Goal: Transaction & Acquisition: Purchase product/service

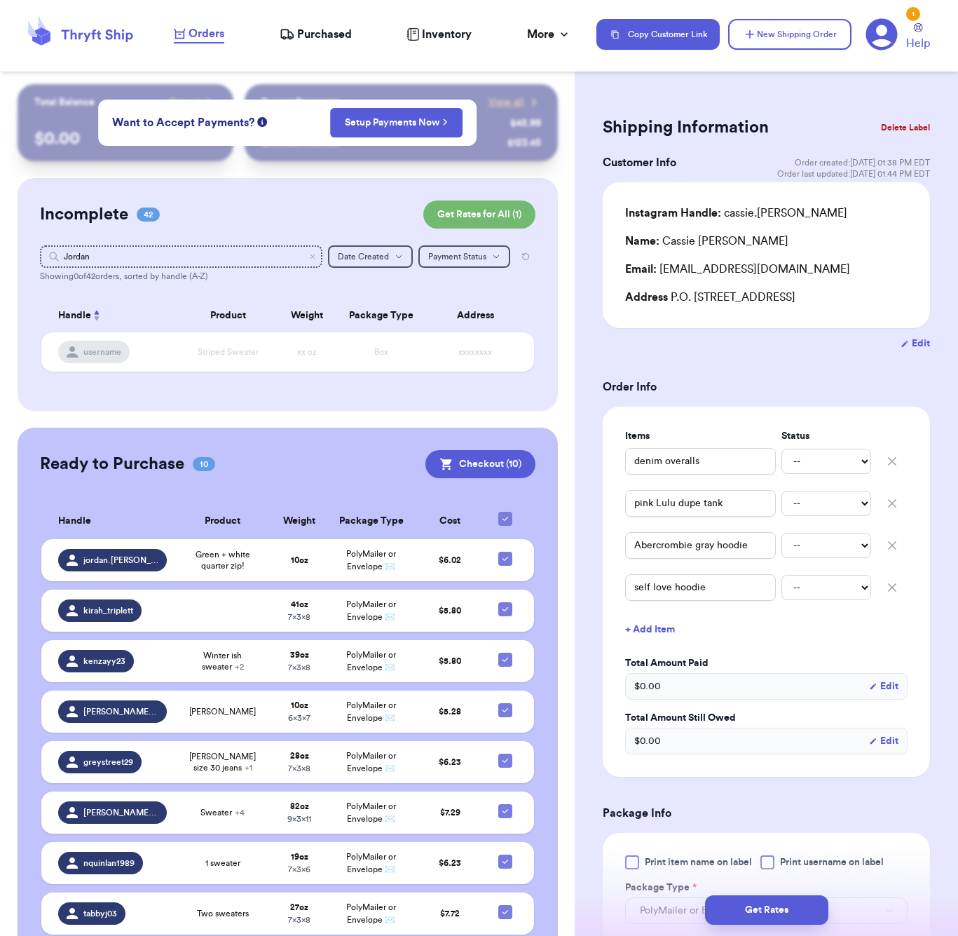
click at [751, 378] on form "Shipping Information Delete Label Customer Info Order created: [DATE] 01:38 PM …" at bounding box center [766, 717] width 327 height 1210
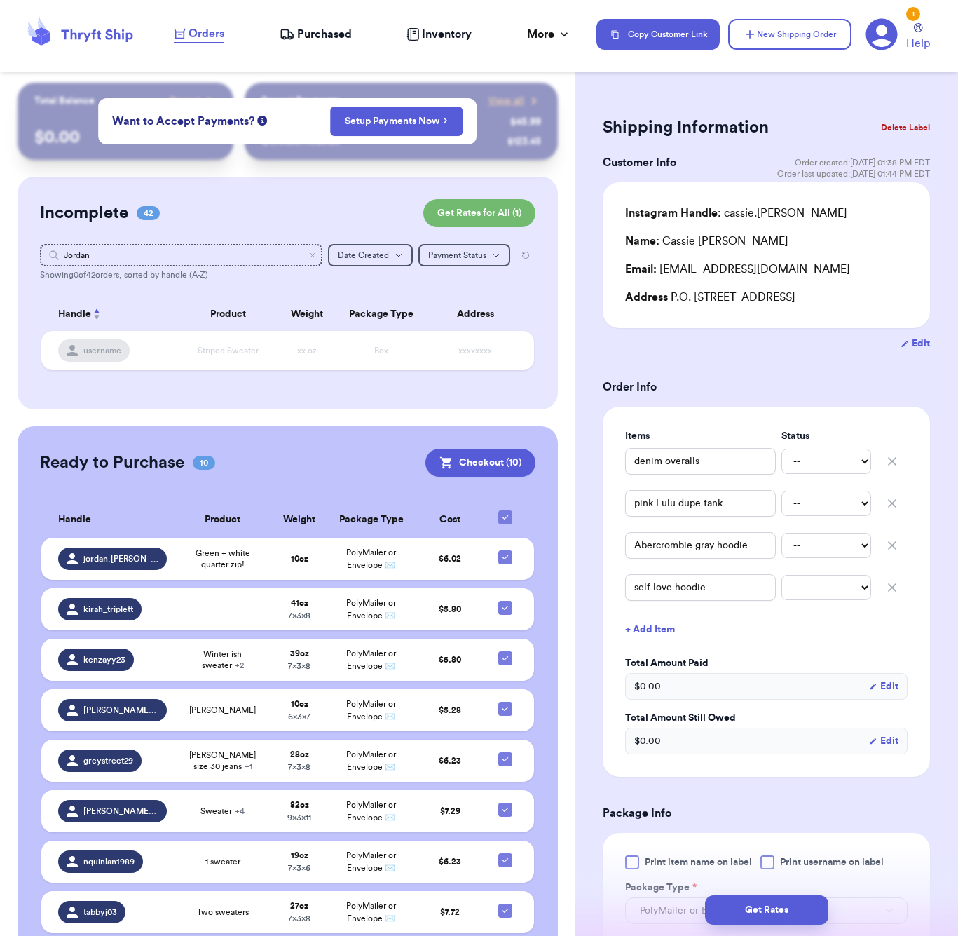
click at [335, 196] on div "Incomplete 42 Get Rates for All ( 1 ) Get Rates for All ( 1 ) Jordan Date Creat…" at bounding box center [288, 293] width 540 height 233
click at [314, 256] on icon "Clear search" at bounding box center [312, 255] width 8 height 8
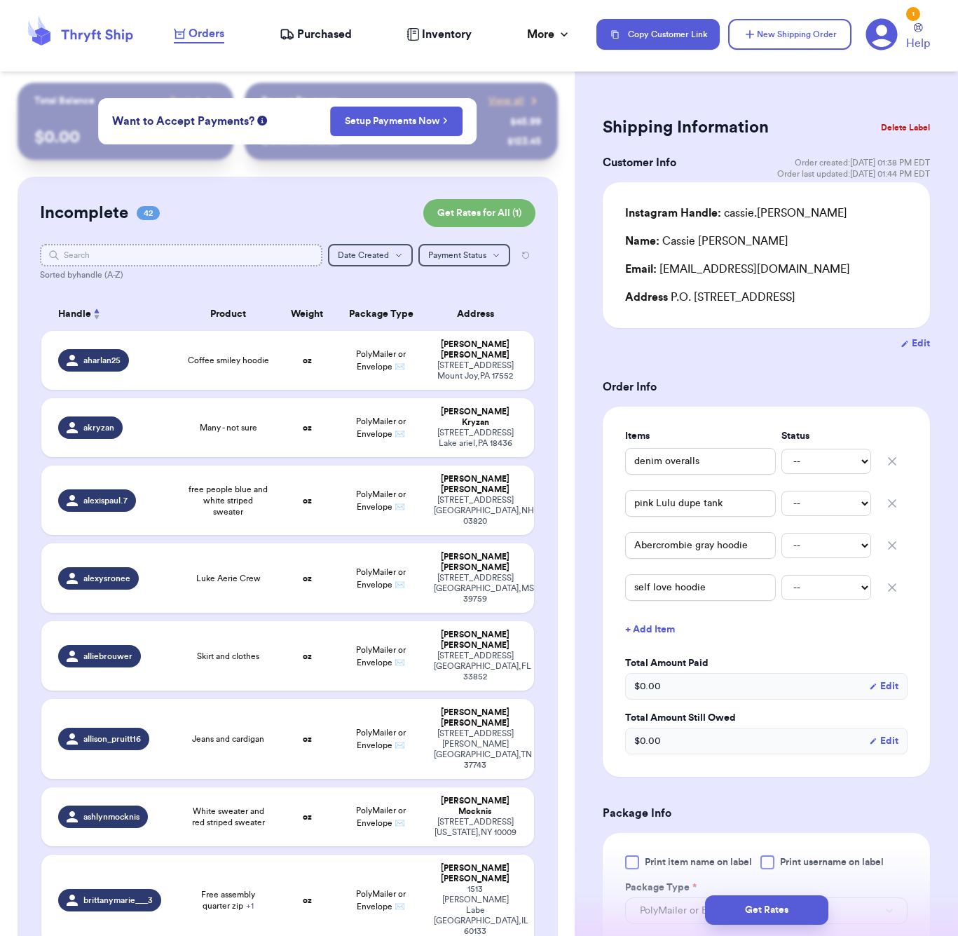
click at [256, 255] on input "text" at bounding box center [181, 255] width 282 height 22
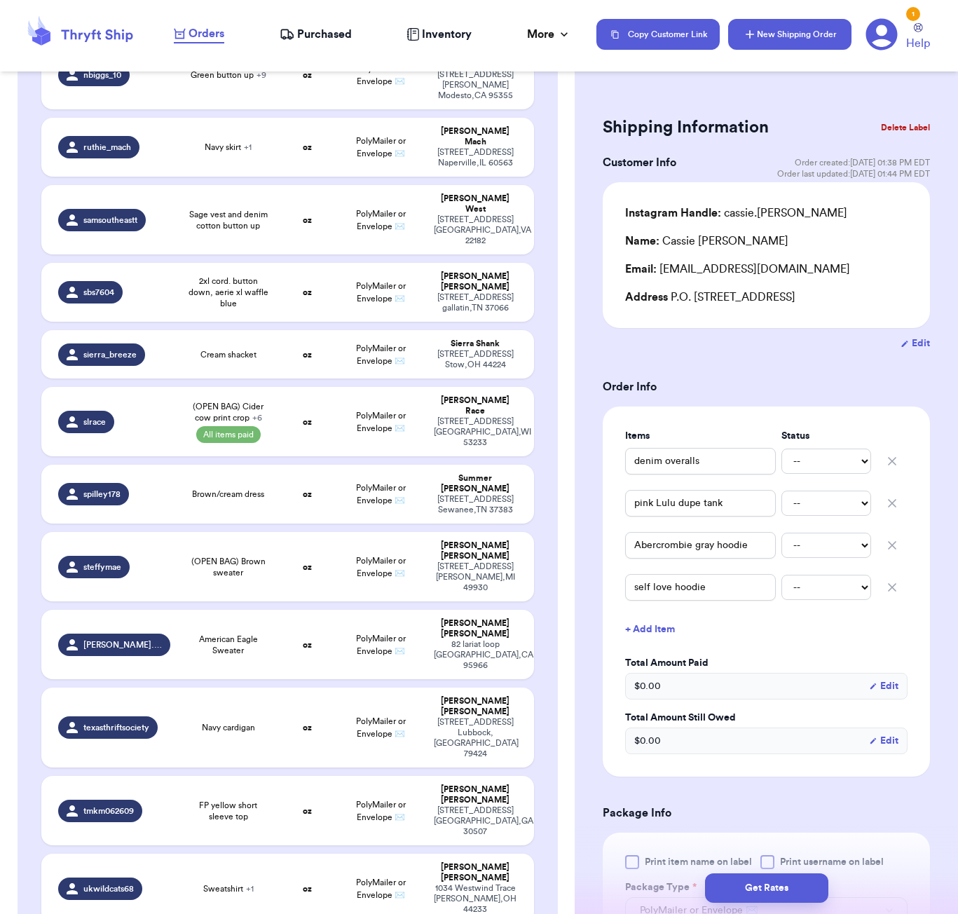
scroll to position [135, 0]
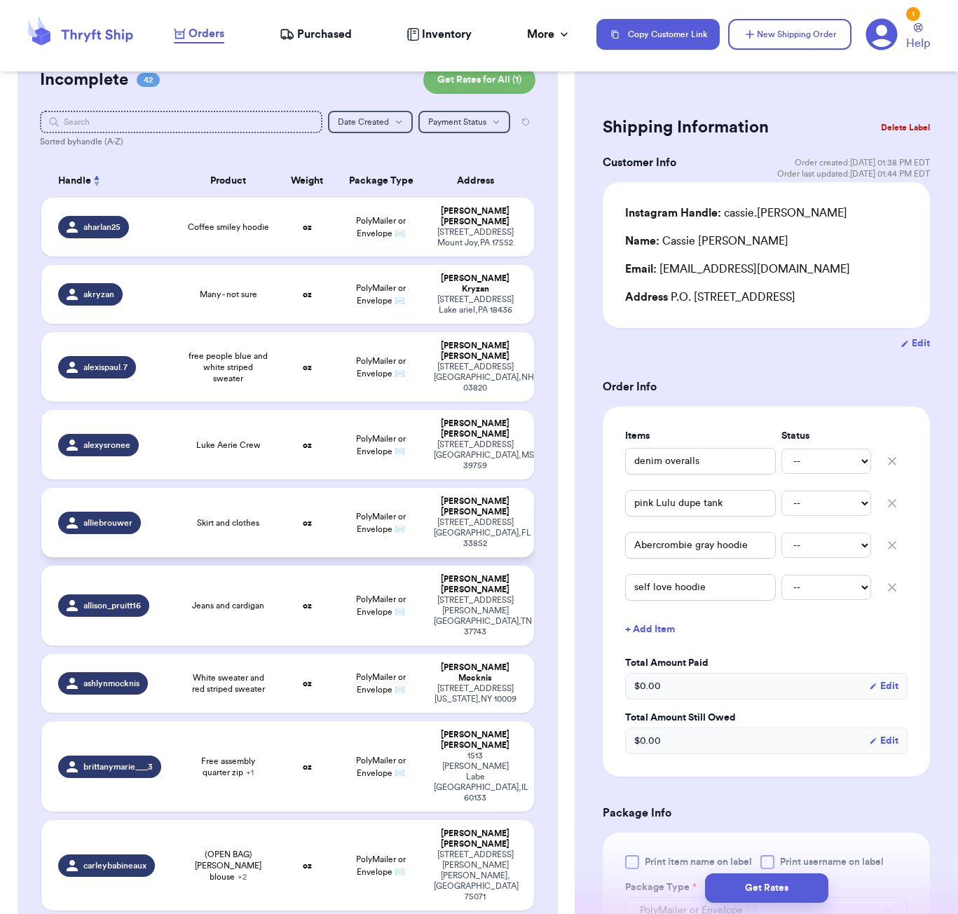
click at [240, 488] on td "Skirt and clothes" at bounding box center [228, 522] width 99 height 69
type input "Skirt and clothes"
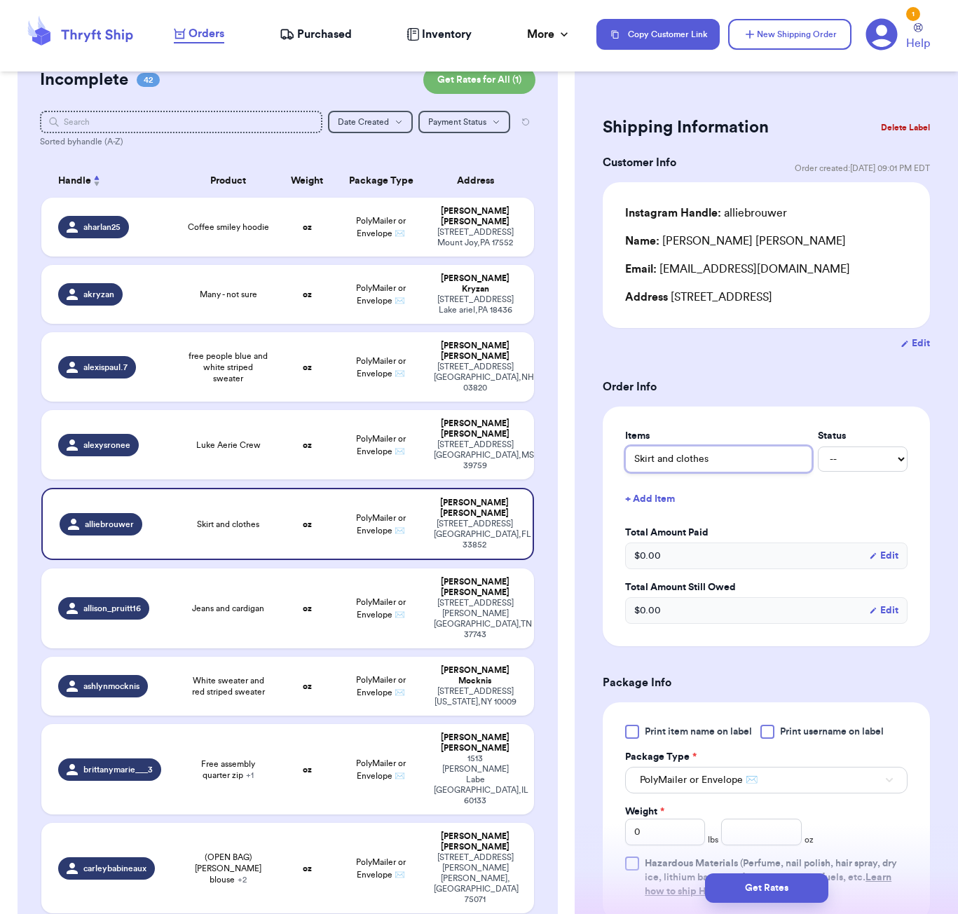
click at [671, 463] on input "Skirt and clothes" at bounding box center [718, 459] width 187 height 27
type input "m"
type input "ma"
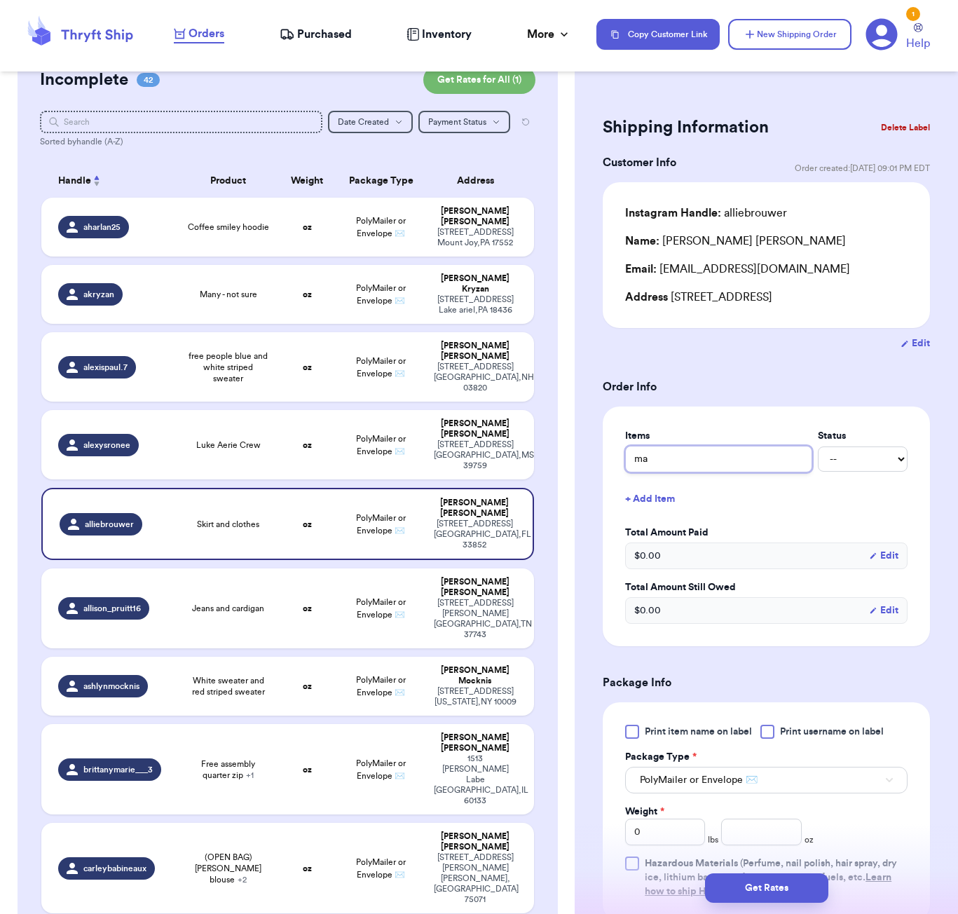
type input "mad"
type input "made"
type input "madew"
type input "madewl"
type input "madewll"
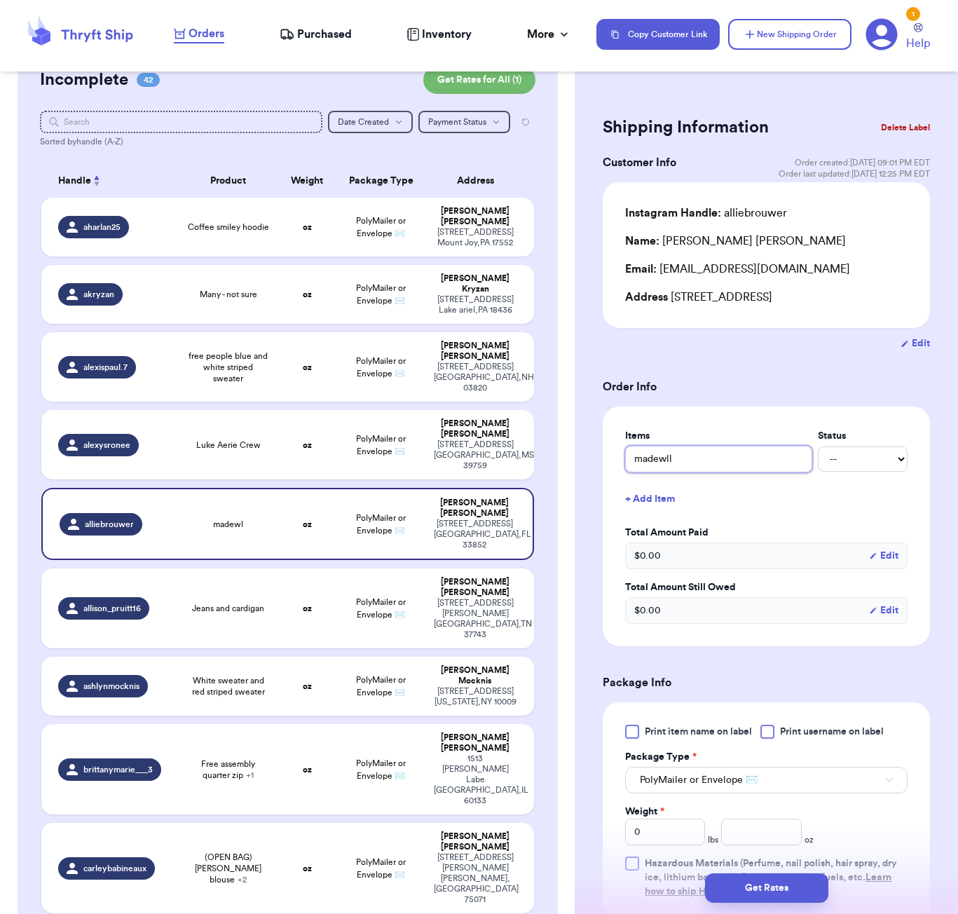
type input "madewl"
type input "madew"
type input "madeww"
type input "madewwe"
type input "madeww"
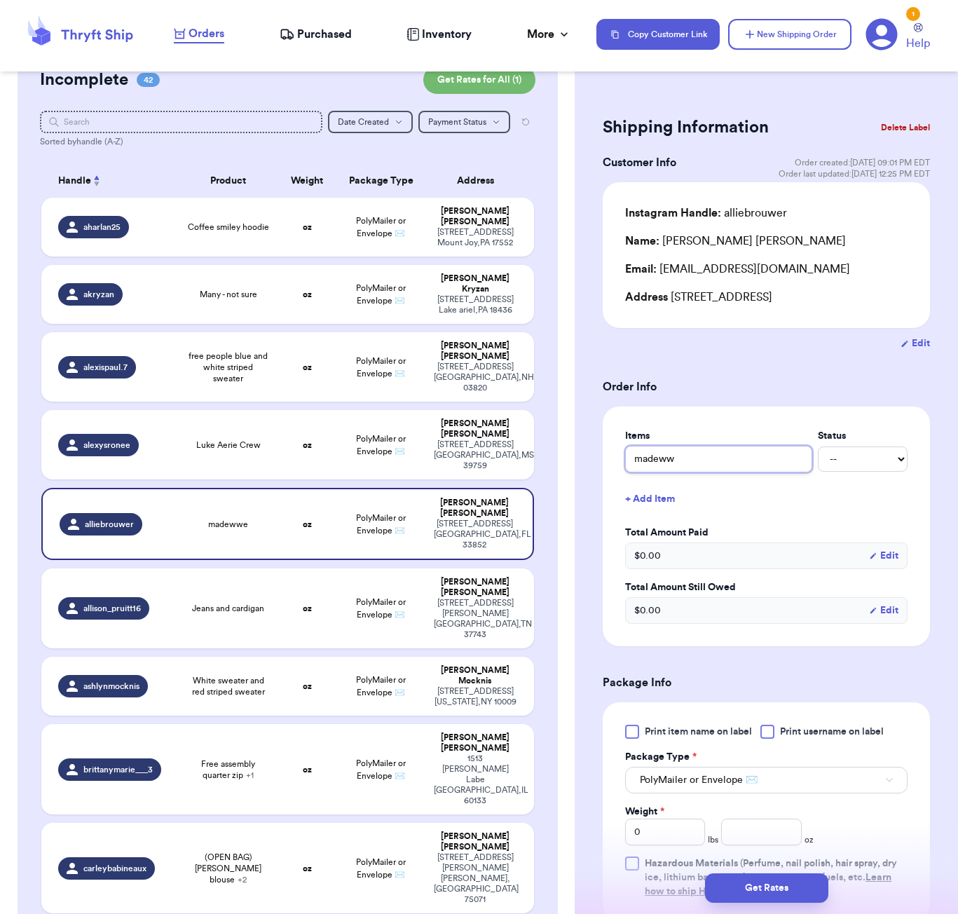
type input "madew"
type input "madewe"
type input "madewel"
type input "[PERSON_NAME]"
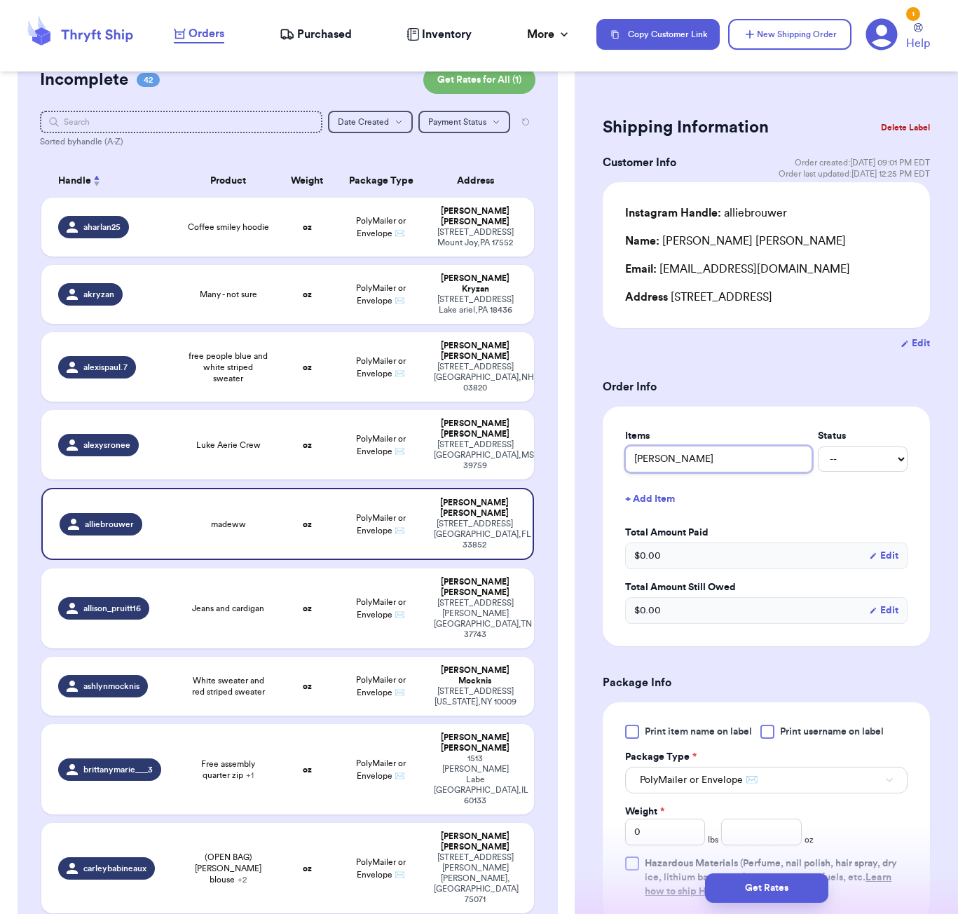
type input "[PERSON_NAME] s"
type input "[PERSON_NAME]"
type input "[PERSON_NAME] ski"
type input "[PERSON_NAME] skir"
type input "[PERSON_NAME] skirt"
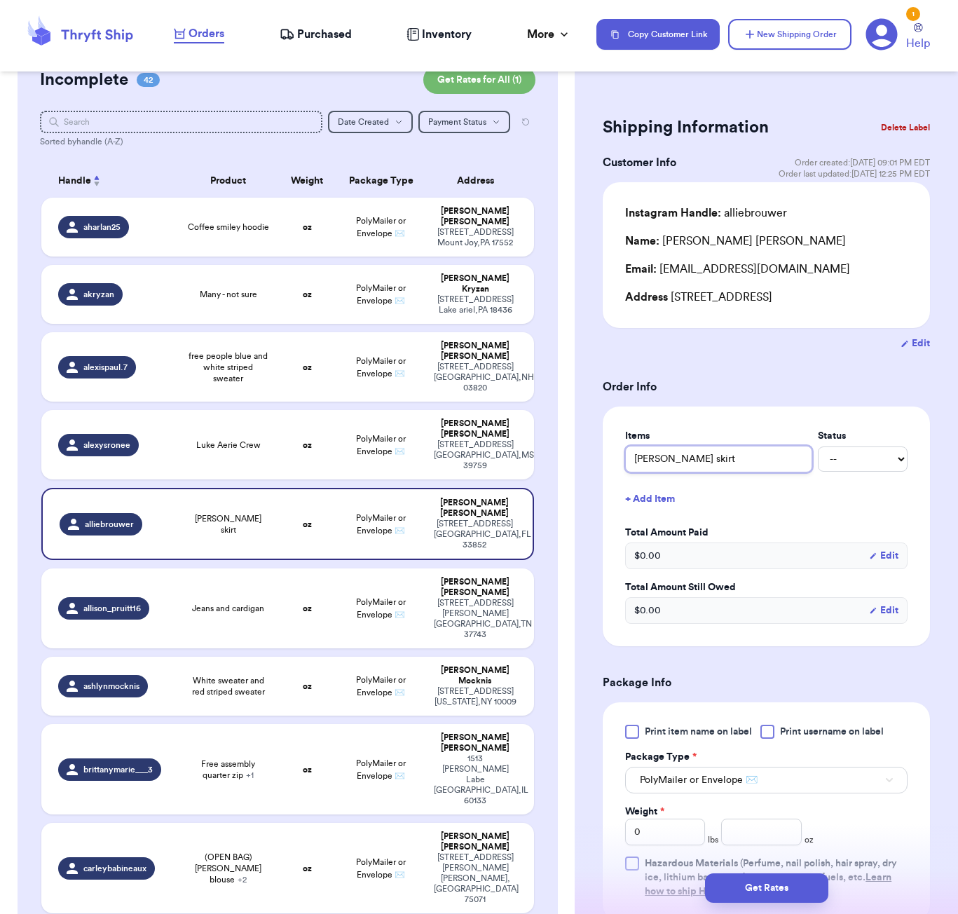
type input "[PERSON_NAME] skirt"
click at [671, 496] on button "+ Add Item" at bounding box center [767, 499] width 294 height 31
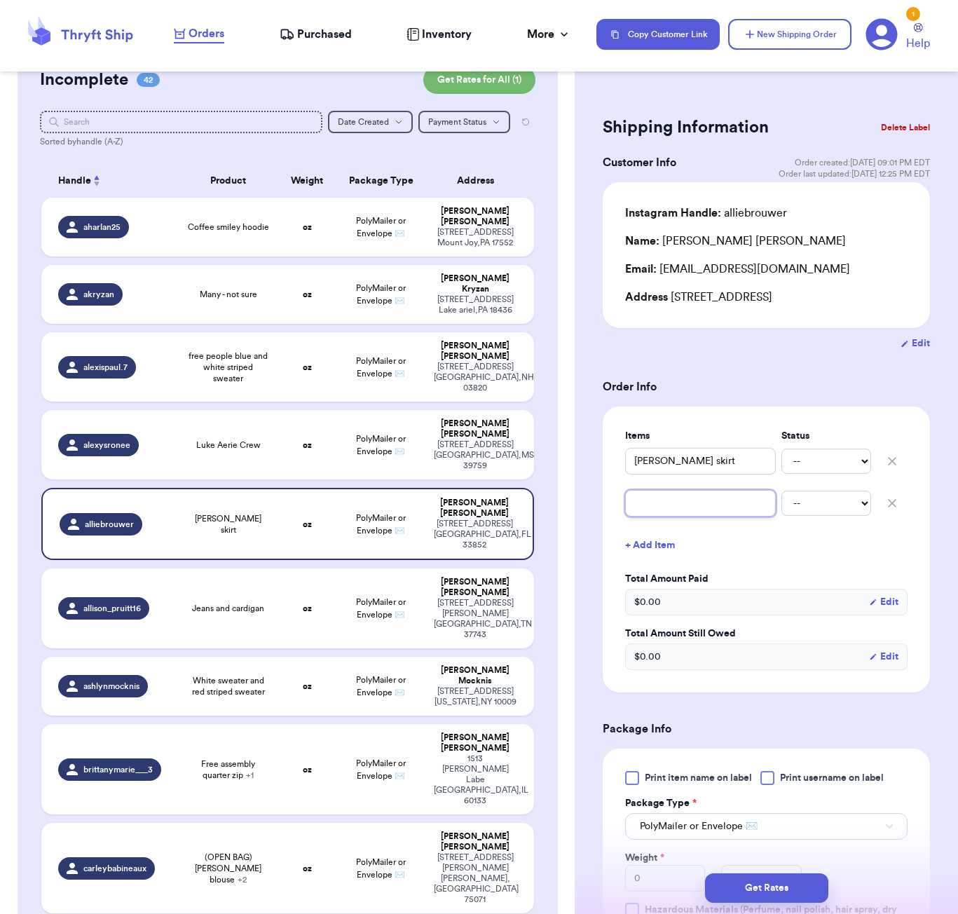
click at [676, 506] on input "text" at bounding box center [700, 503] width 151 height 27
type input "y"
type input "ye"
type input "yel"
type input "yell"
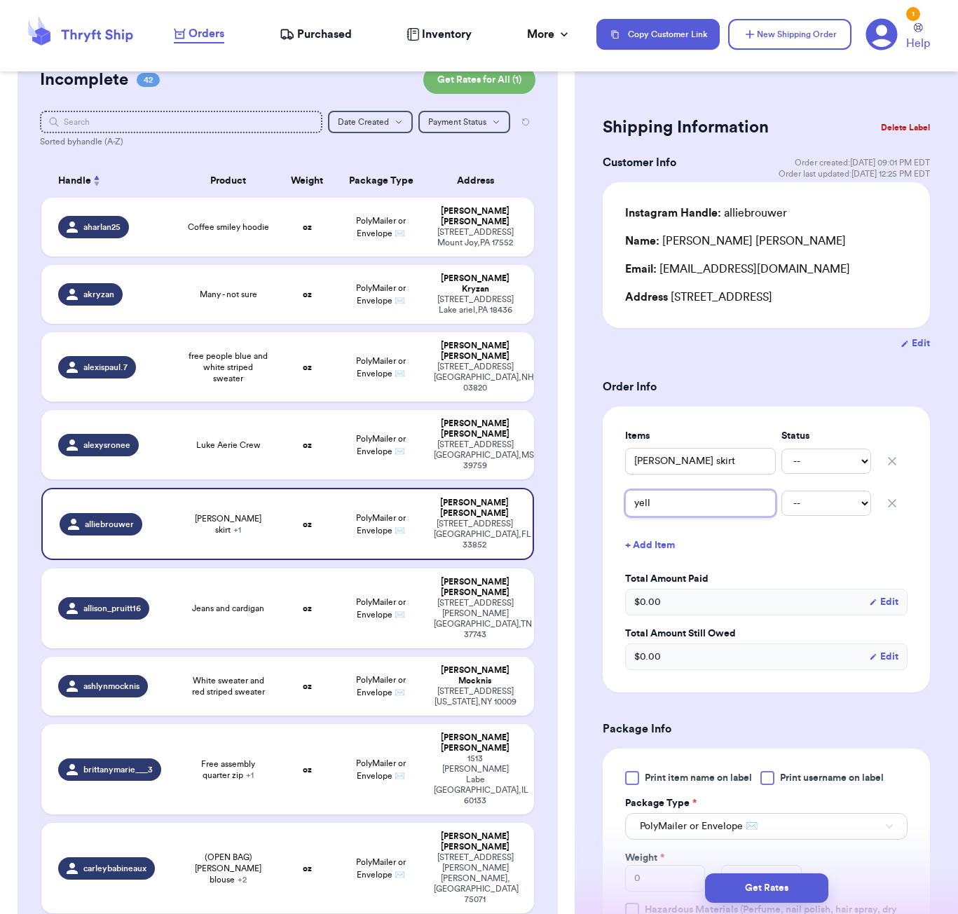
type input "yello"
type input "yellow"
type input "yellow s"
type input "yellow sw"
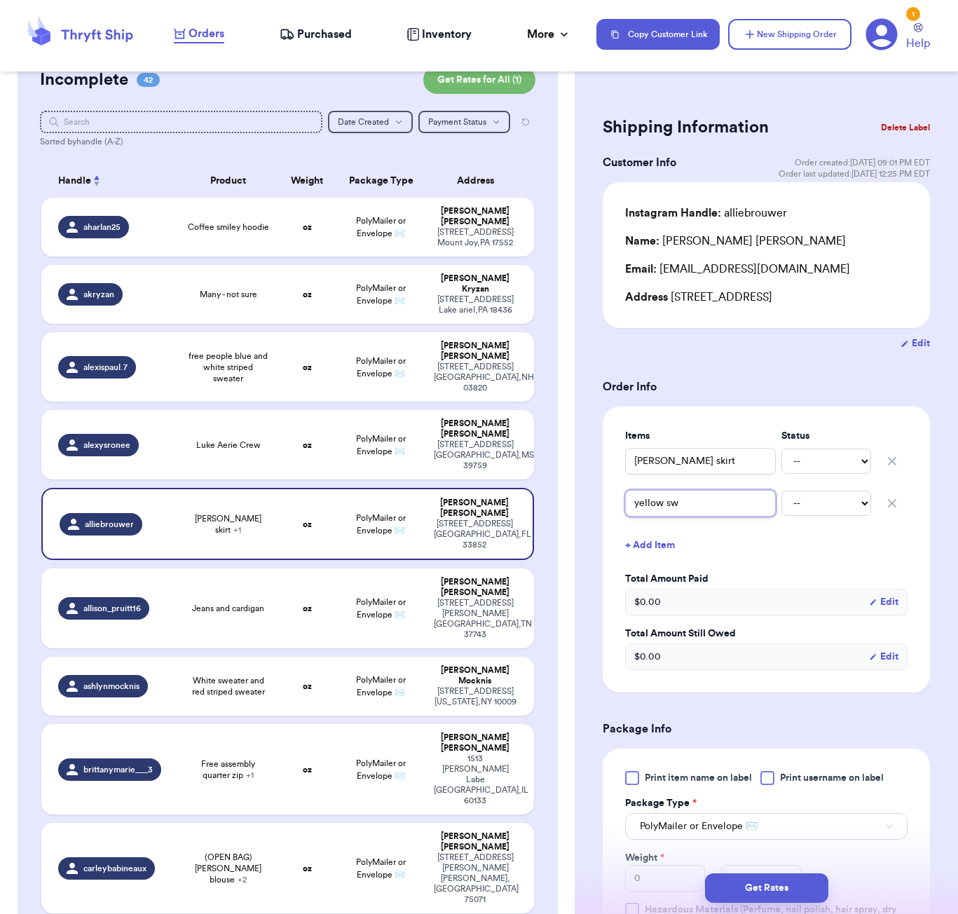
type input "yellow swe"
type input "yellow swea"
type input "yellow sweat"
type input "yellow sweate"
type input "yellow sweater"
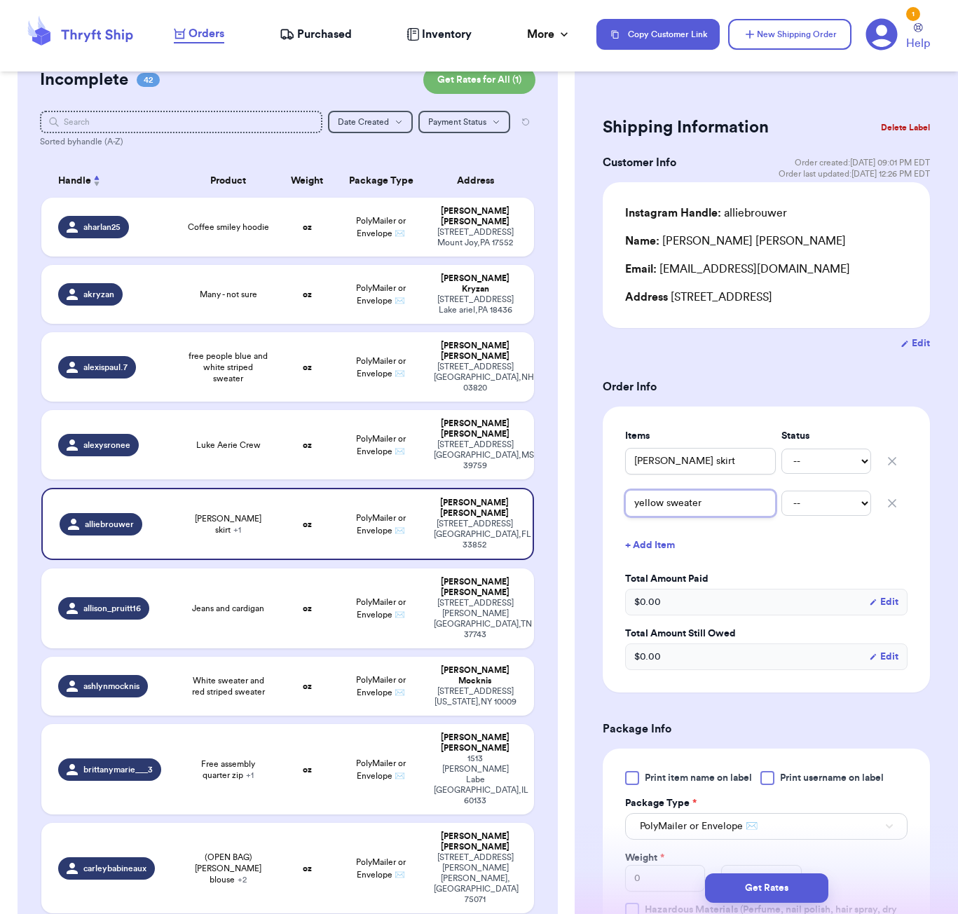
type input "yellow sweater"
click at [652, 538] on button "+ Add Item" at bounding box center [767, 545] width 294 height 31
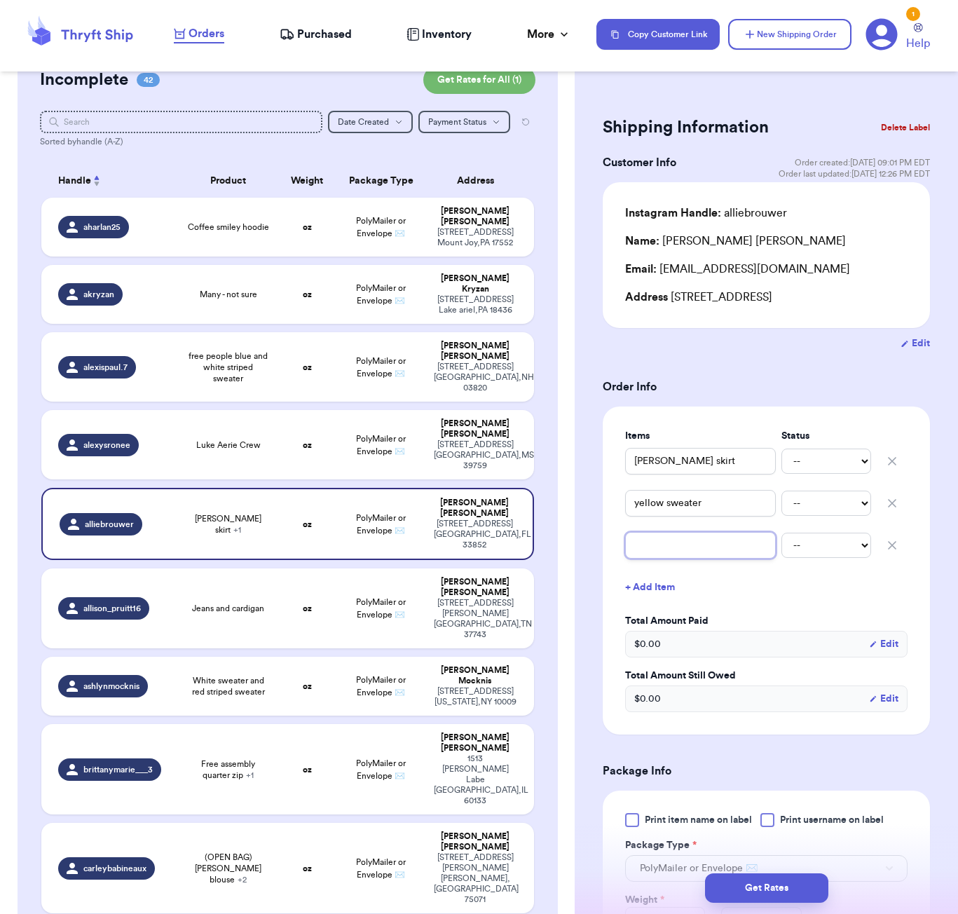
click at [656, 546] on input "text" at bounding box center [700, 545] width 151 height 27
type input "o"
type input "or"
type input "ora"
type input "oran"
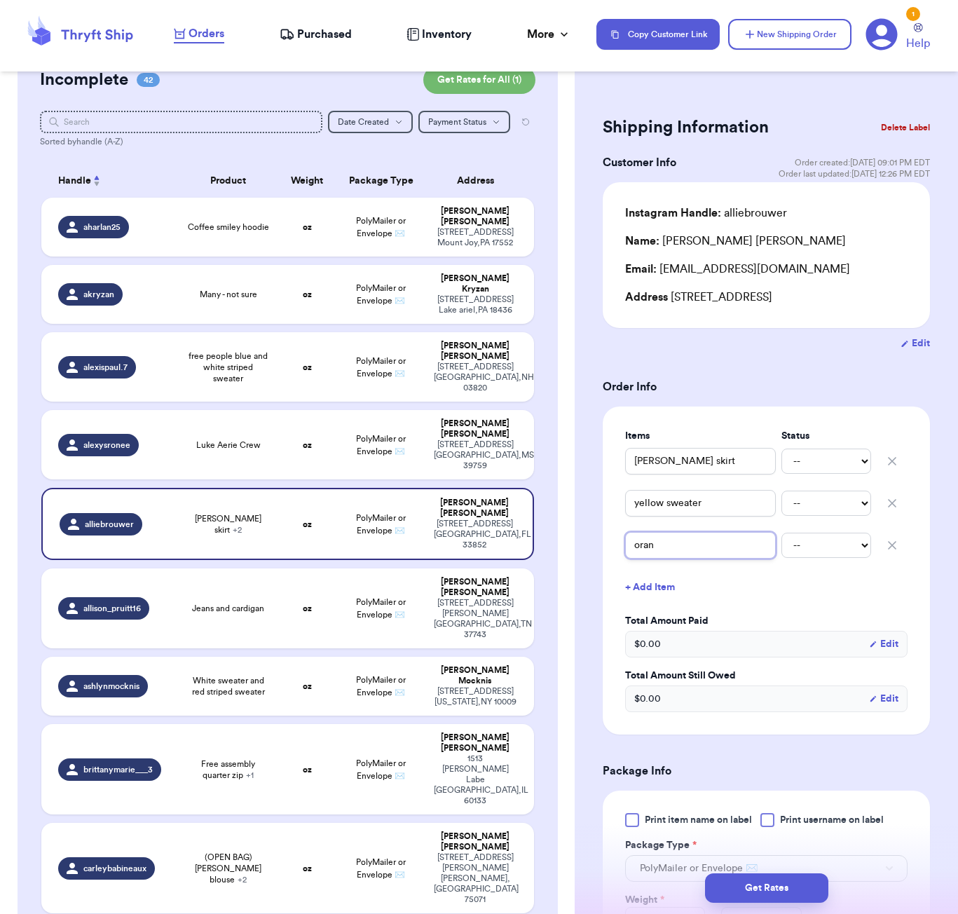
type input "orang"
type input "orange"
type input "orange s"
type input "orange sh"
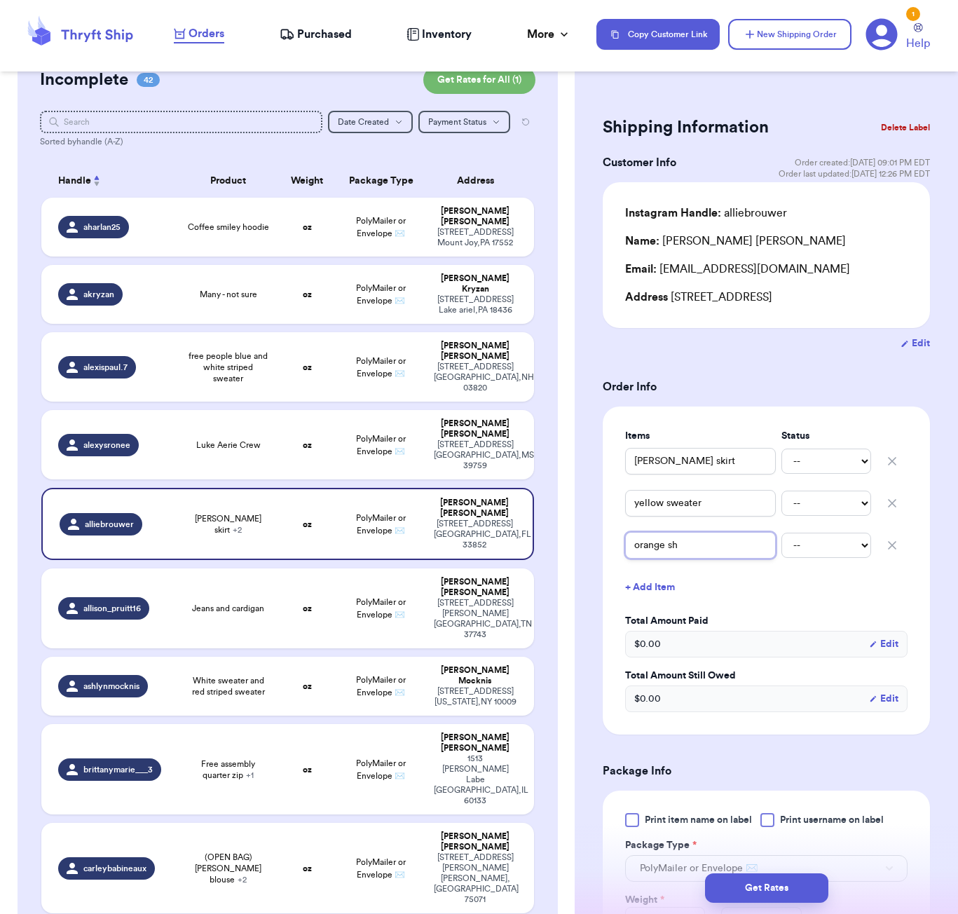
type input "orange sho"
type input "orange shor"
type input "orange short"
type input "orange shorts"
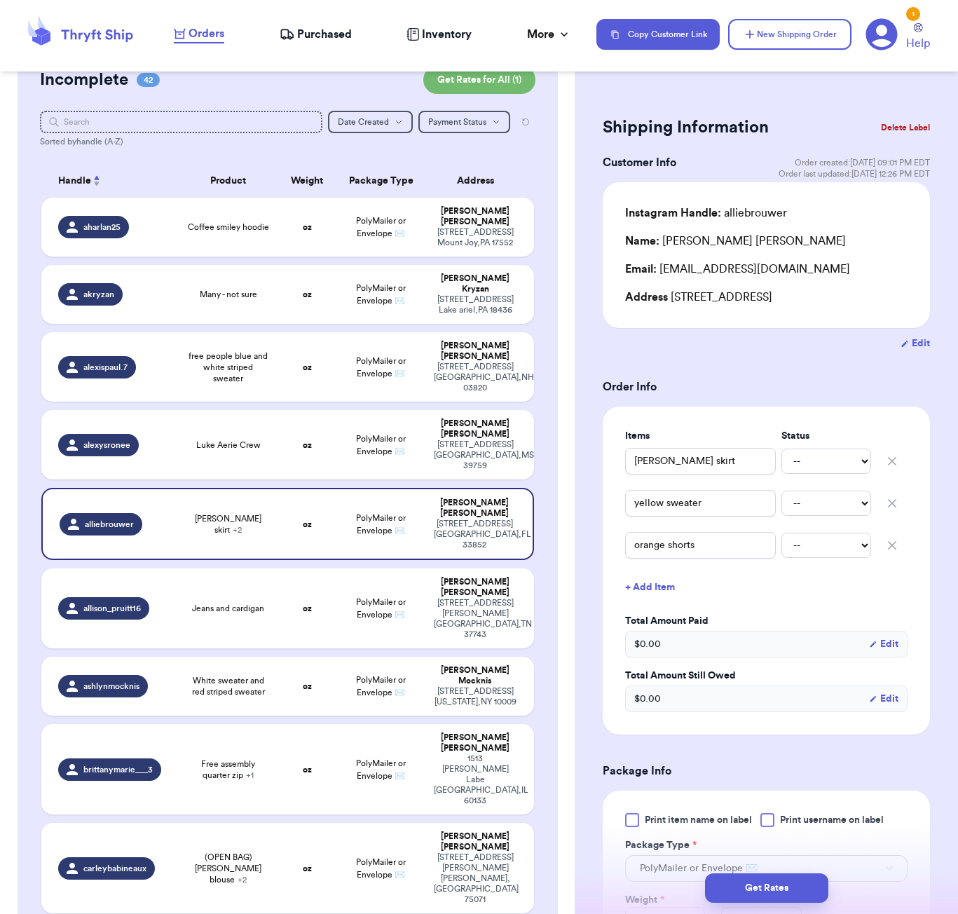
click at [656, 588] on button "+ Add Item" at bounding box center [767, 587] width 294 height 31
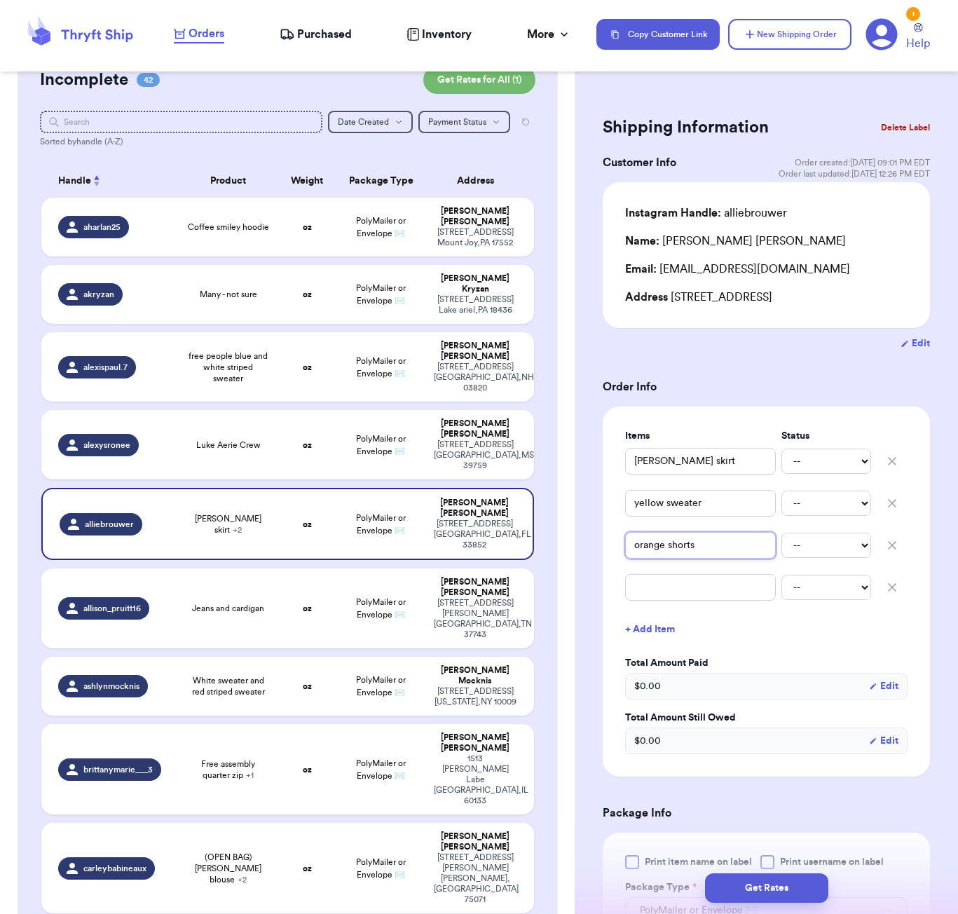
click at [662, 554] on input "orange shorts" at bounding box center [700, 545] width 151 height 27
click at [670, 551] on input "orange shorts" at bounding box center [700, 545] width 151 height 27
click at [667, 554] on input "orange shorts" at bounding box center [700, 545] width 151 height 27
click at [667, 547] on input "orange shorts" at bounding box center [700, 545] width 151 height 27
type input "orange Ashorts"
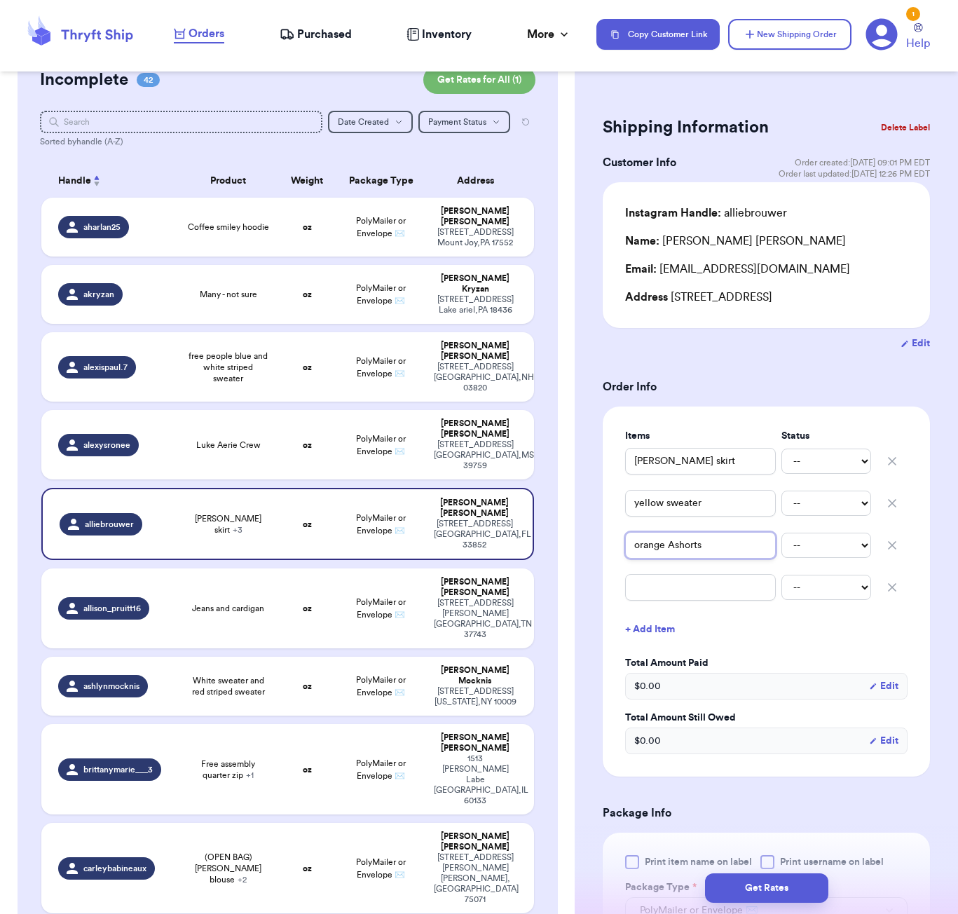
type input "orange A&shorts"
type input "orange A&Fshorts"
type input "orange A&F shorts"
click at [694, 584] on input "text" at bounding box center [700, 587] width 151 height 27
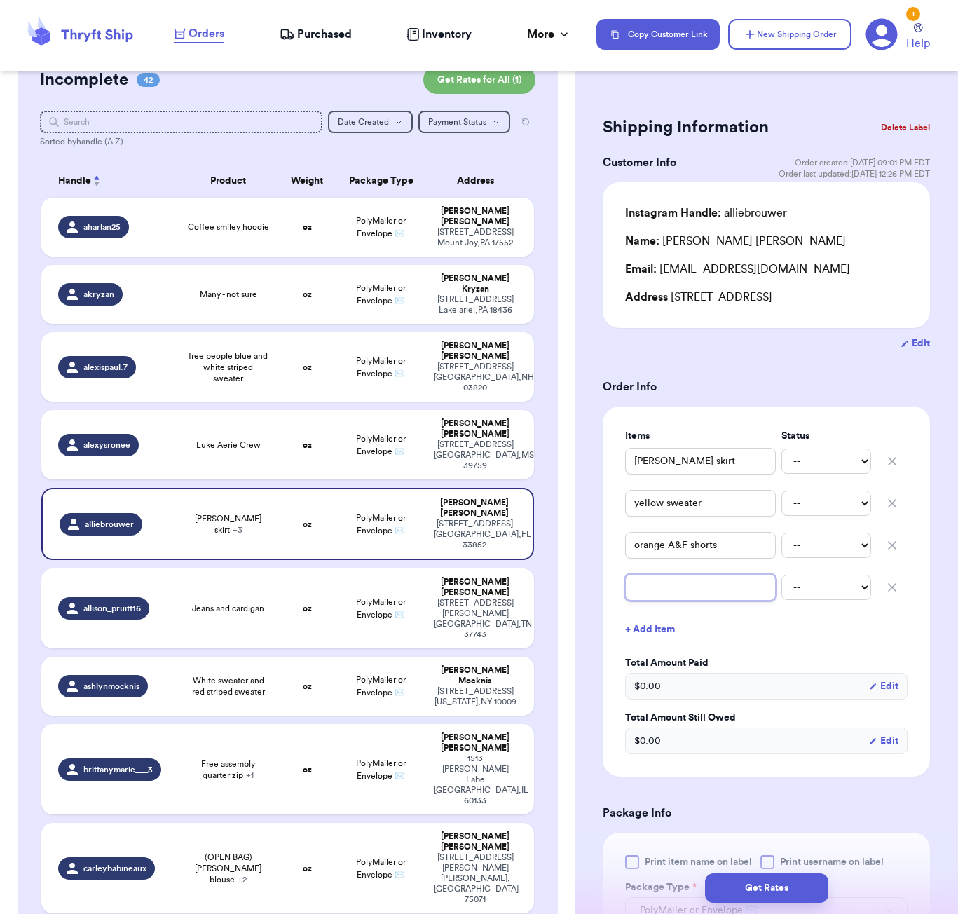
type input "g"
type input "gr"
type input "gre"
type input "gree"
type input "green"
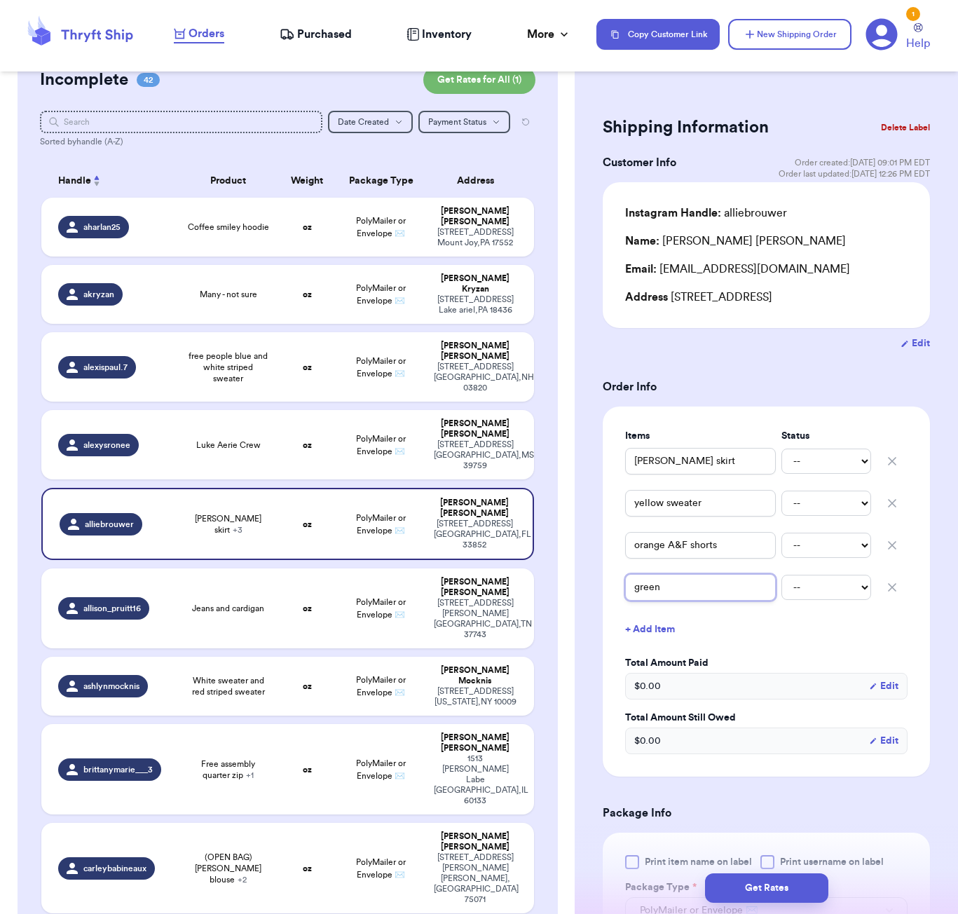
type input "green"
type input "green a"
type input "[PERSON_NAME]"
type input "green aer"
type input "green aeri"
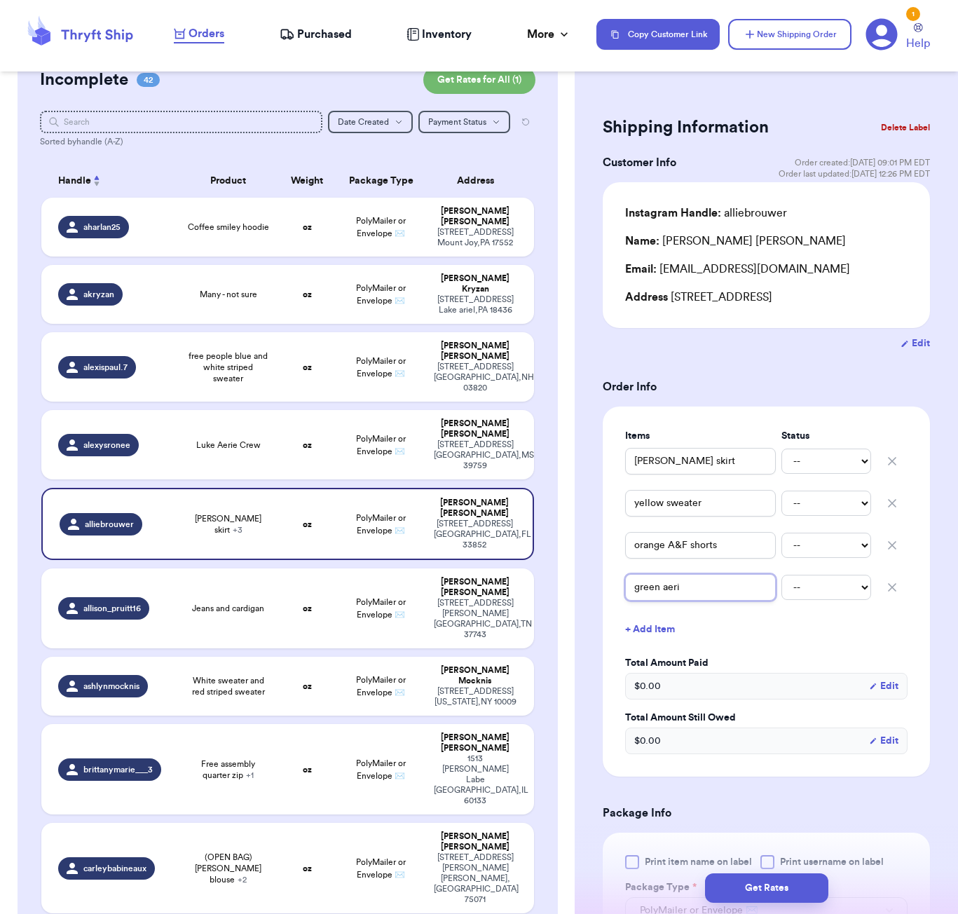
type input "green aerie"
type input "green aerie s"
type input "green aerie sw"
type input "green aerie swe"
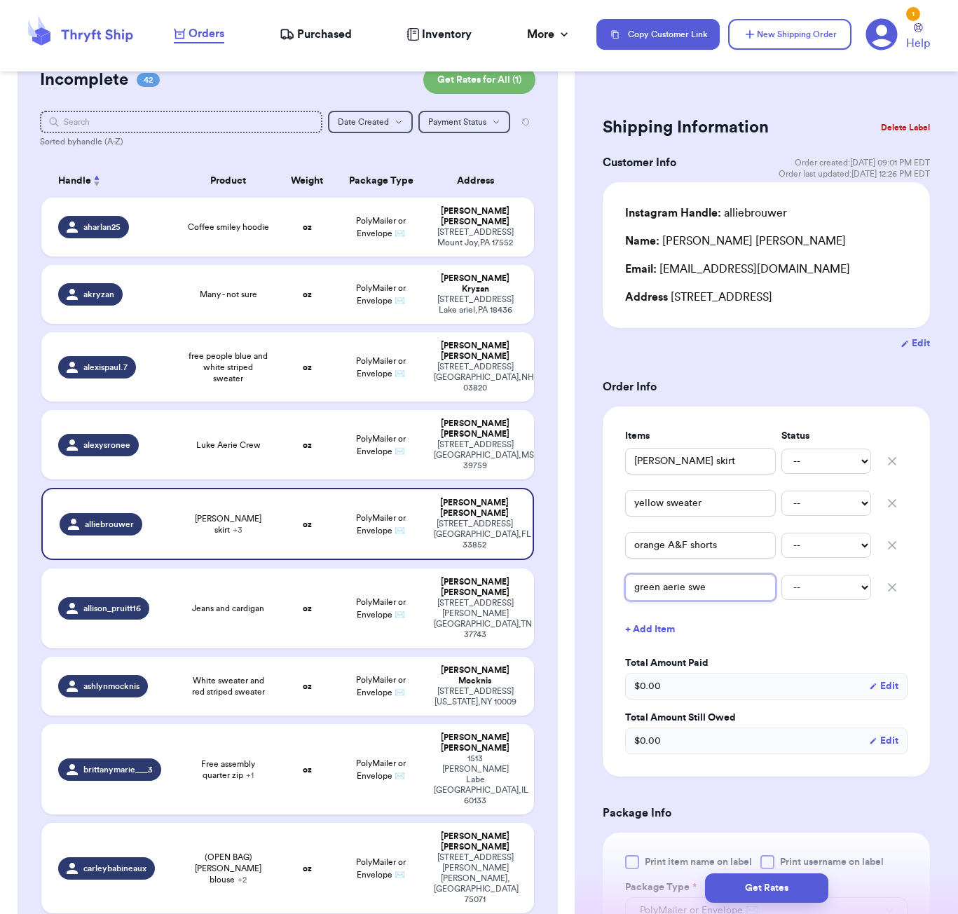
type input "green aerie swea"
type input "green aerie sweat"
type input "green aerie sweate"
type input "green aerie sweater"
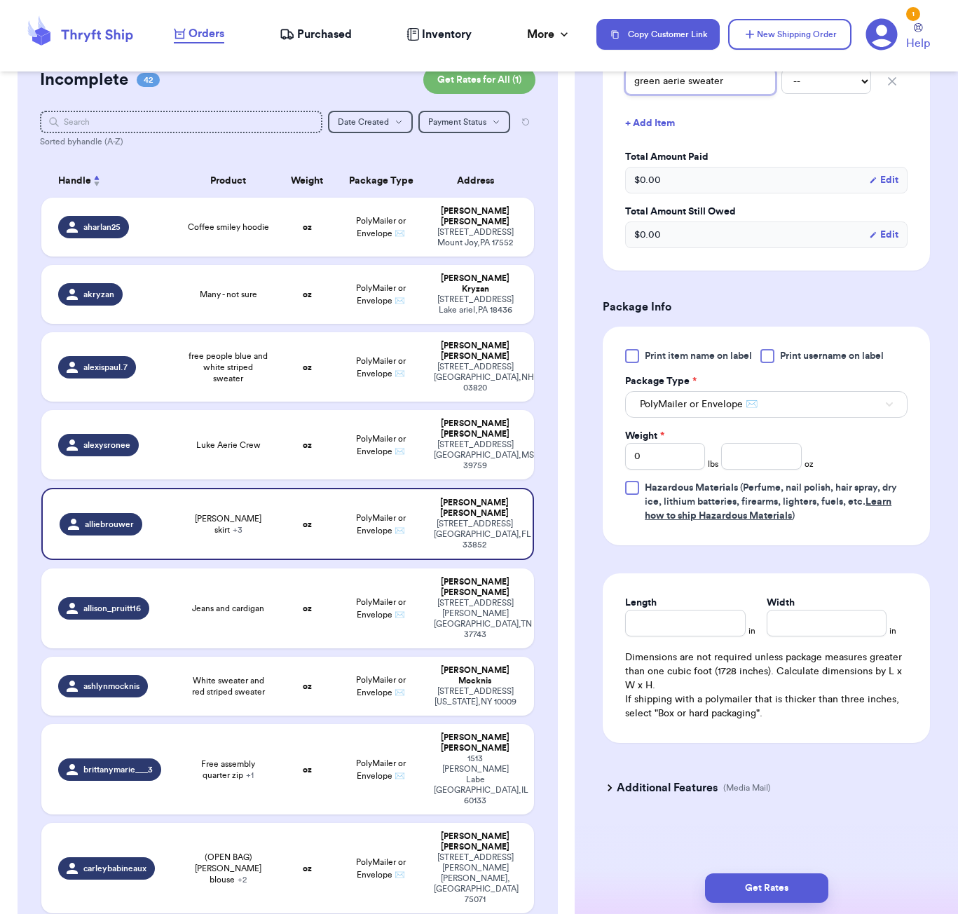
scroll to position [509, 0]
type input "green aerie sweater"
click at [783, 453] on input "number" at bounding box center [761, 456] width 80 height 27
type input "55"
click at [715, 609] on div "Length" at bounding box center [685, 603] width 120 height 14
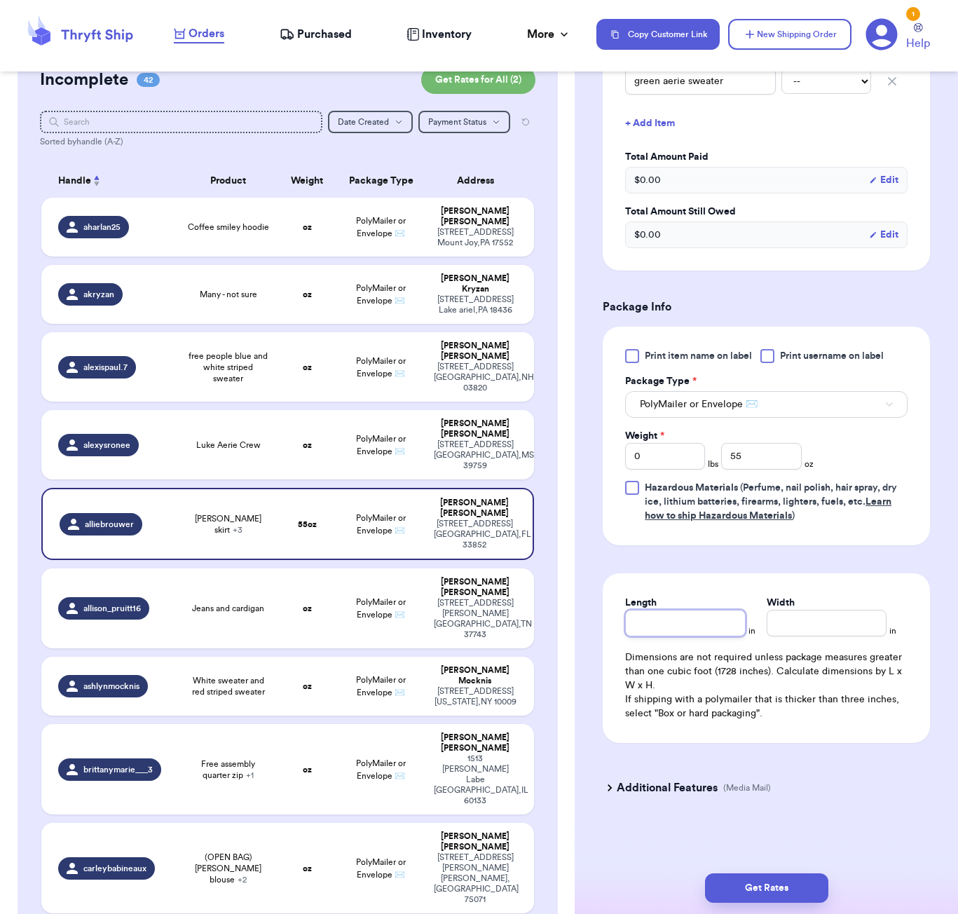
click at [712, 620] on input "Length" at bounding box center [685, 623] width 120 height 27
type input "10"
type input "9"
click at [824, 886] on button "Get Rates" at bounding box center [766, 887] width 123 height 29
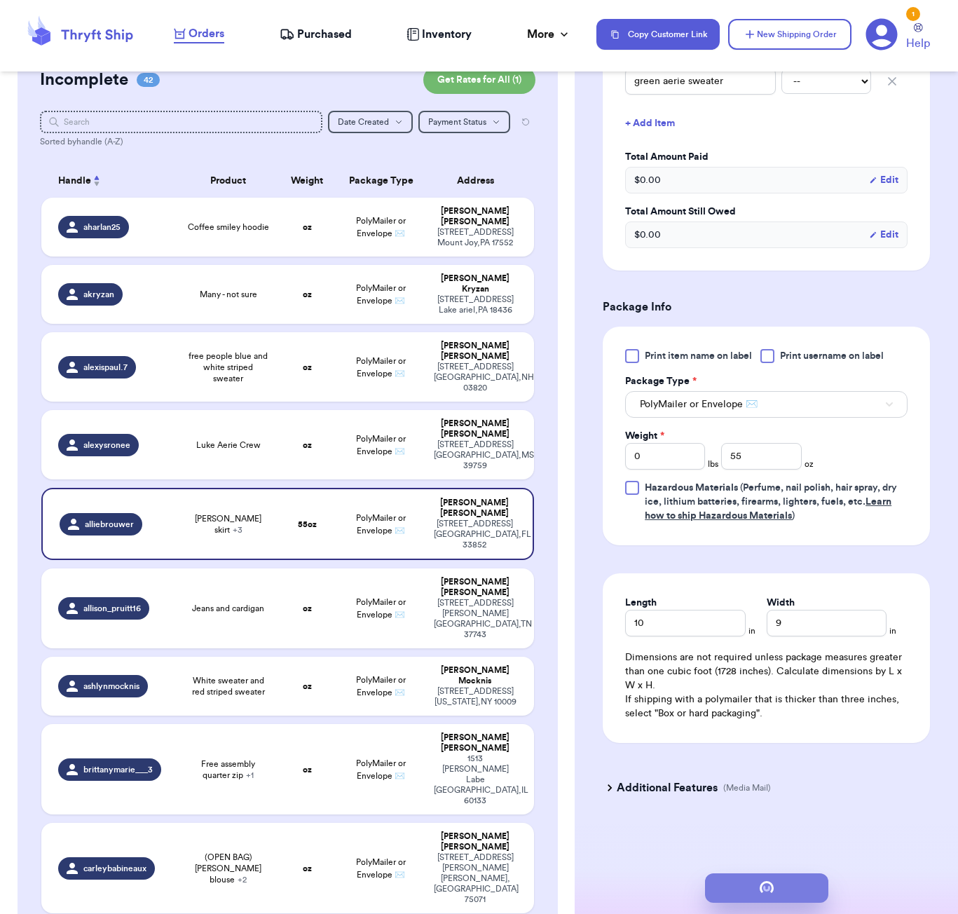
type input "3"
type input "7"
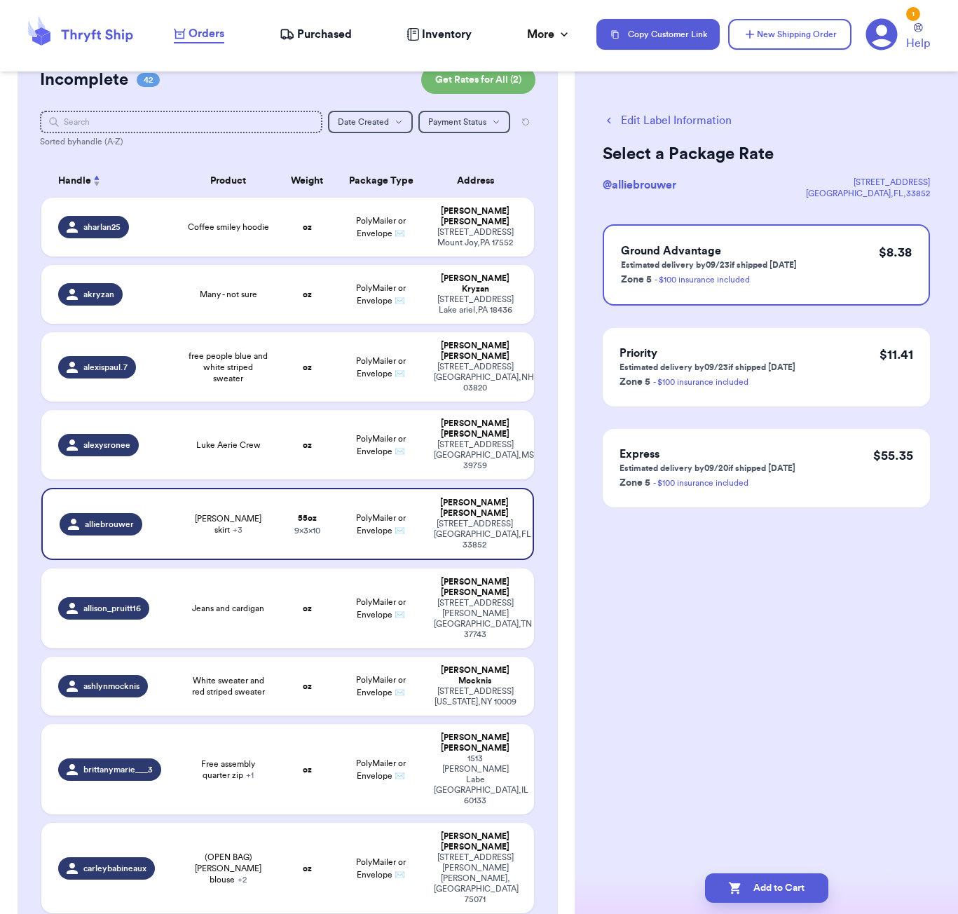
click at [694, 117] on button "Edit Label Information" at bounding box center [667, 120] width 129 height 17
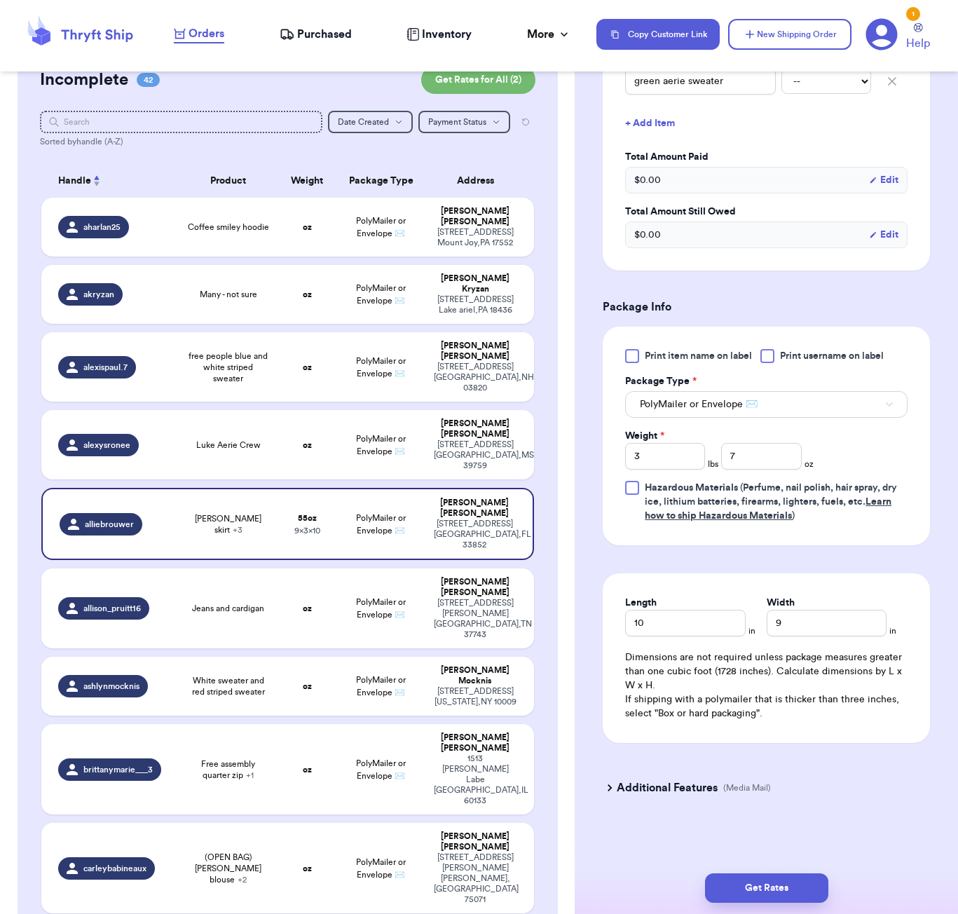
scroll to position [509, 0]
click at [805, 625] on input "9" at bounding box center [827, 623] width 120 height 27
click at [703, 620] on input "10" at bounding box center [685, 623] width 120 height 27
type input "1"
type input "0"
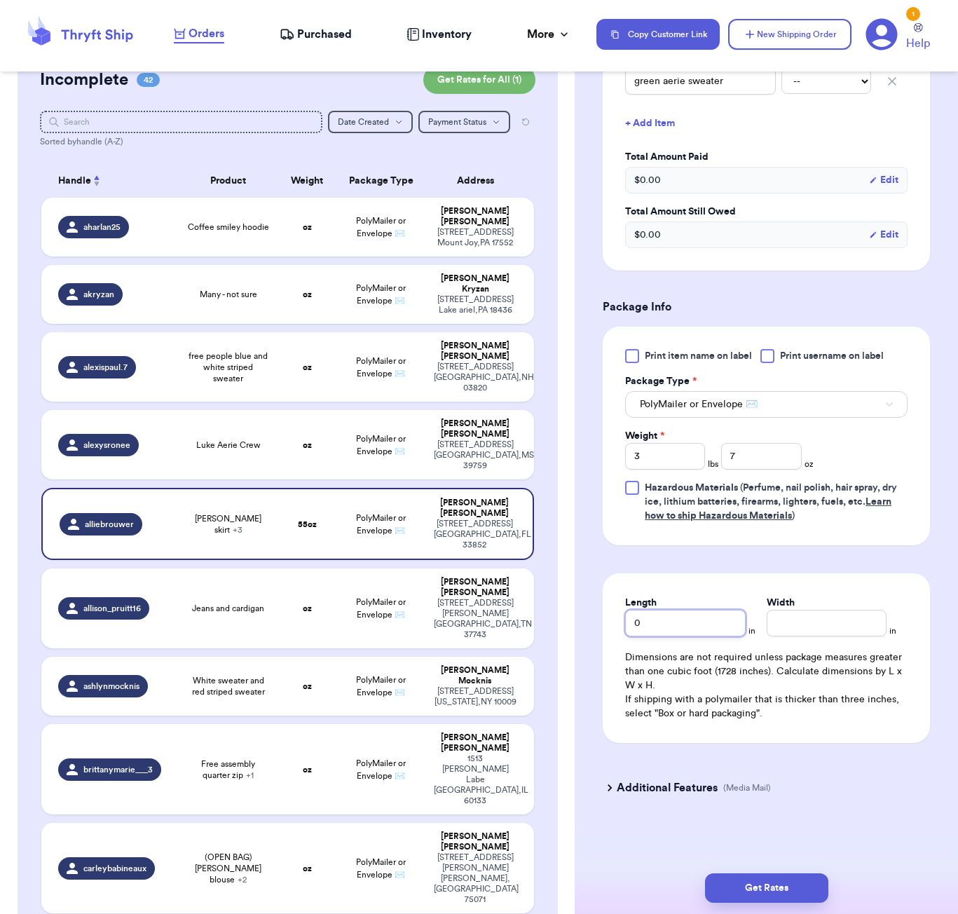
type input "0.1"
type input "0.2"
click at [755, 872] on div "Get Rates" at bounding box center [766, 888] width 383 height 52
click at [780, 881] on button "Get Rates" at bounding box center [766, 887] width 123 height 29
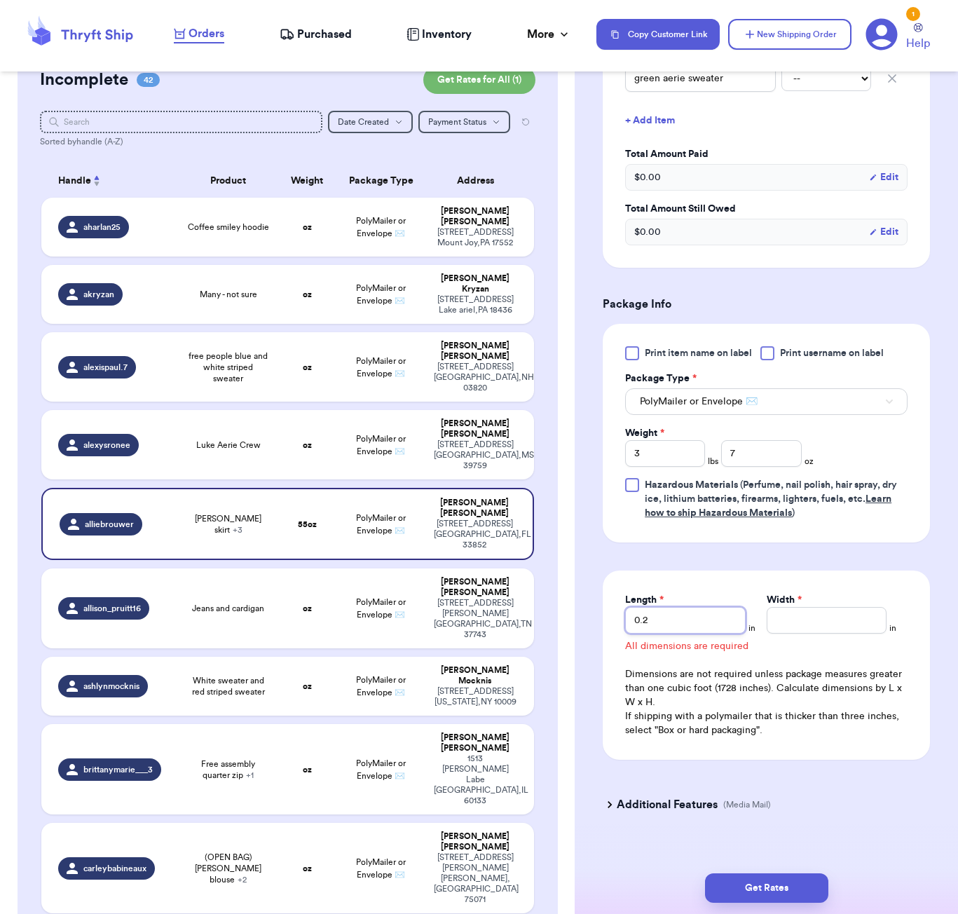
click at [683, 621] on input "0.2" at bounding box center [685, 620] width 120 height 27
click at [775, 894] on button "Get Rates" at bounding box center [766, 887] width 123 height 29
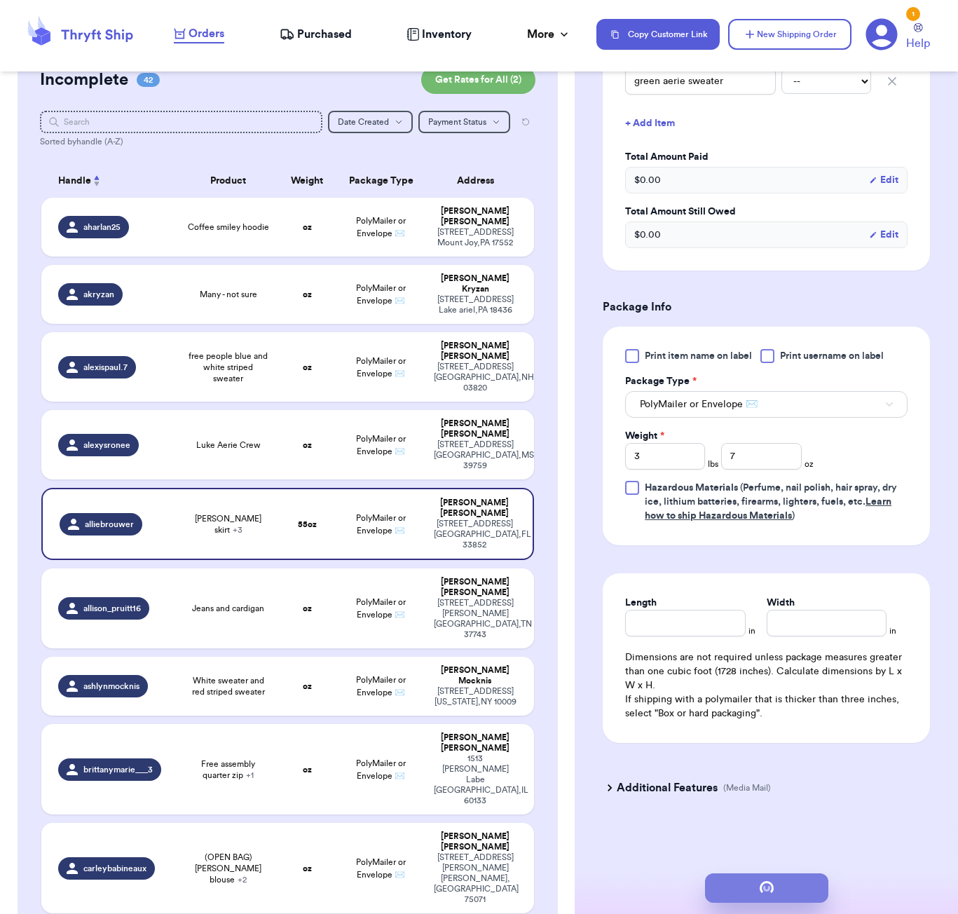
scroll to position [0, 0]
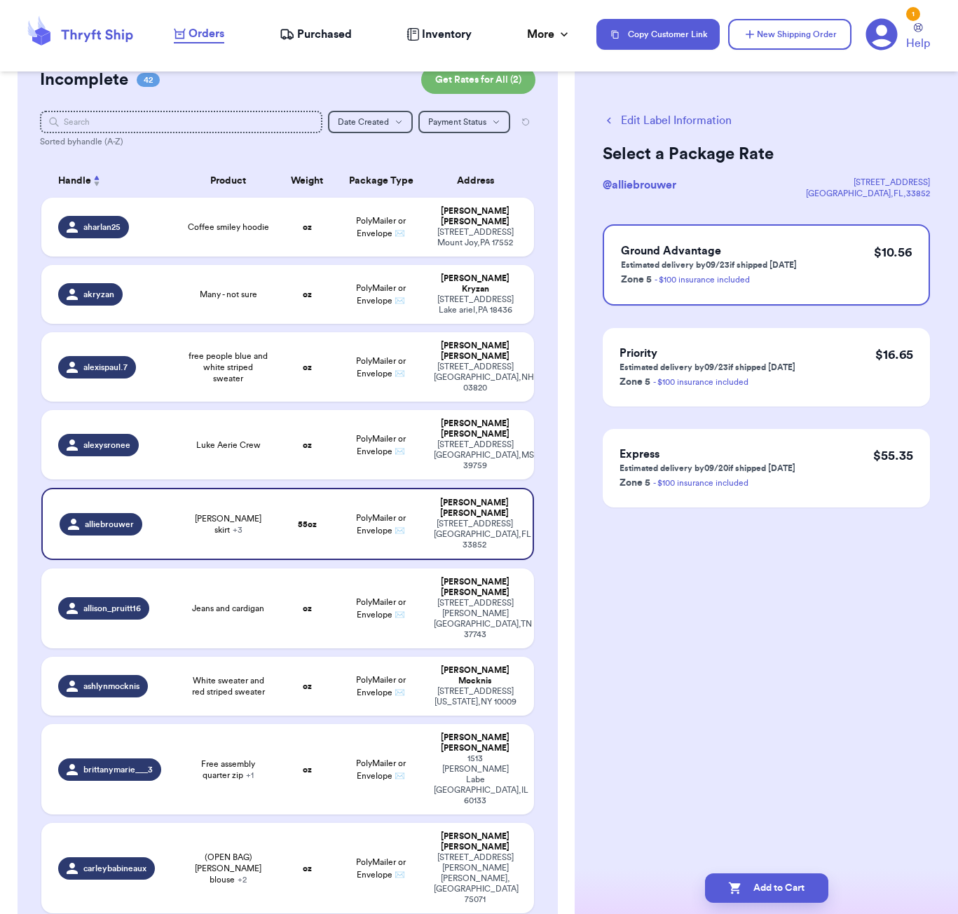
click at [648, 122] on button "Edit Label Information" at bounding box center [667, 120] width 129 height 17
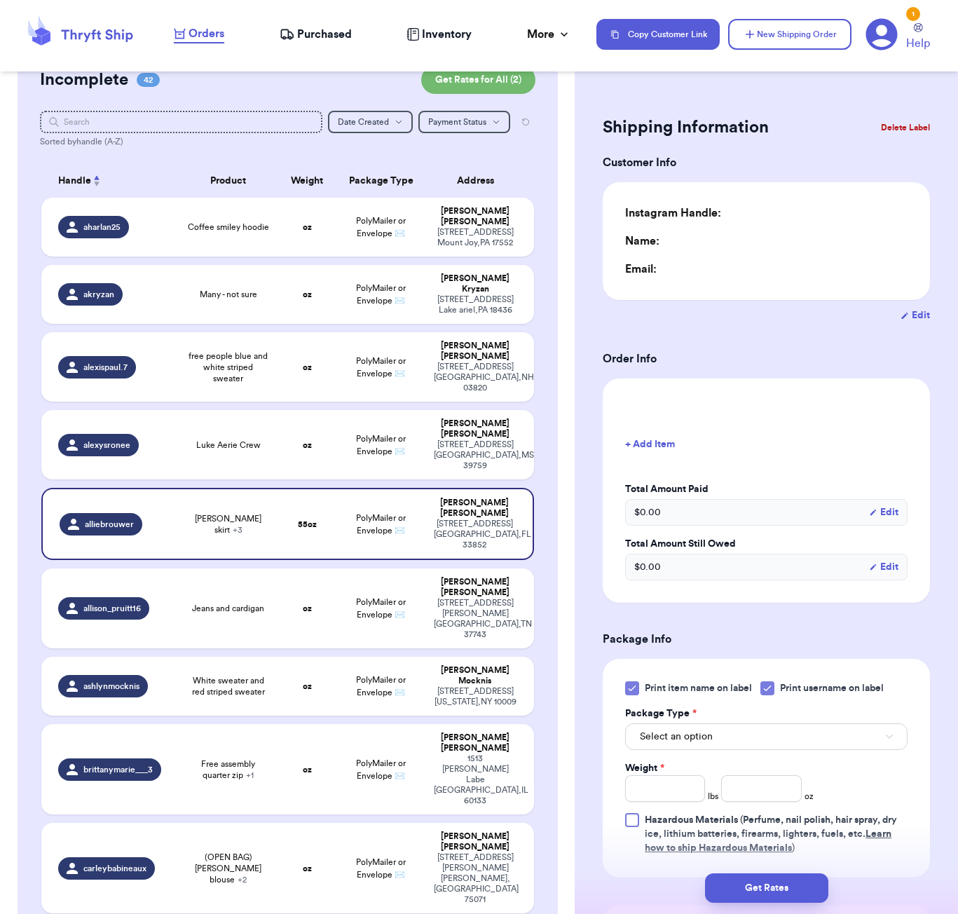
type input "3"
type input "7"
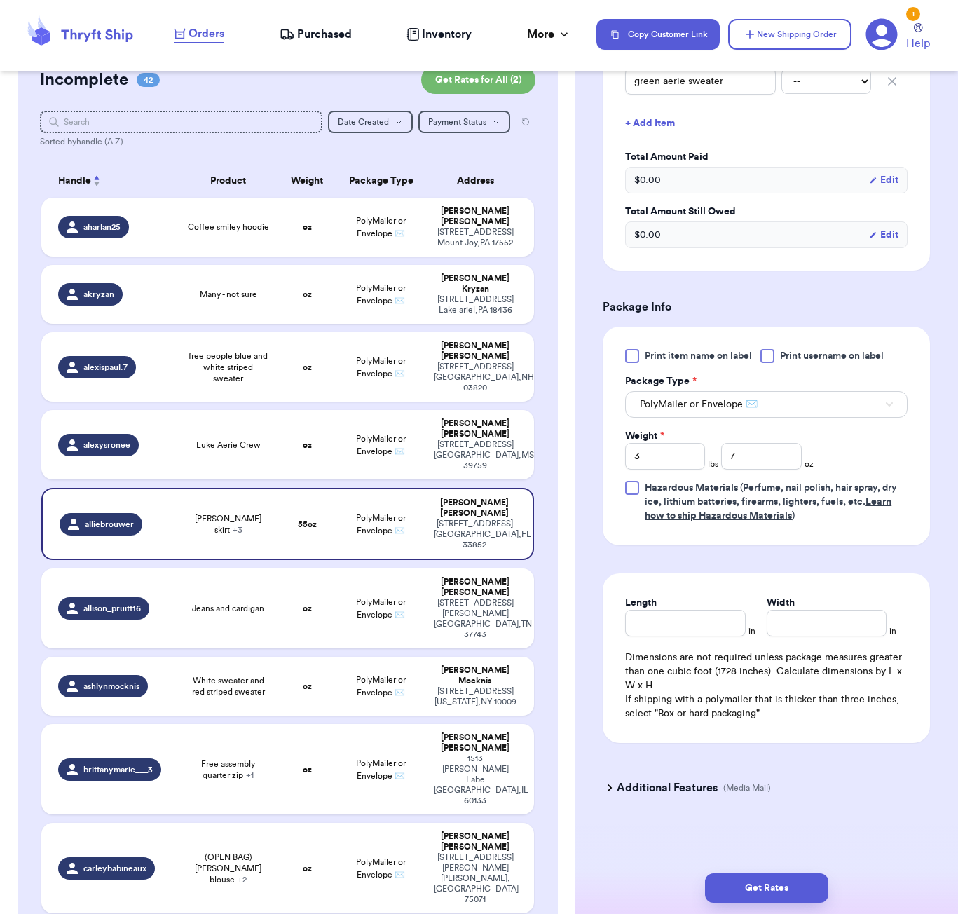
scroll to position [509, 0]
click at [683, 627] on input "Length" at bounding box center [685, 623] width 120 height 27
click at [743, 888] on button "Get Rates" at bounding box center [766, 887] width 123 height 29
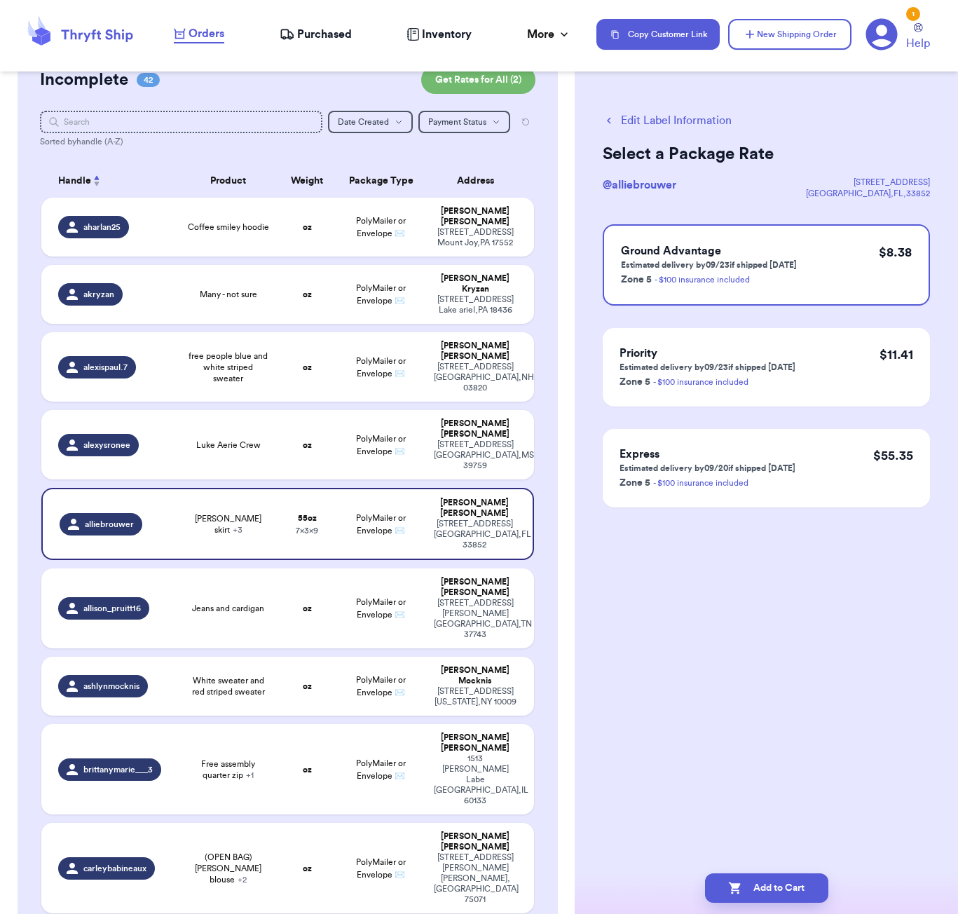
click at [634, 116] on button "Edit Label Information" at bounding box center [667, 120] width 129 height 17
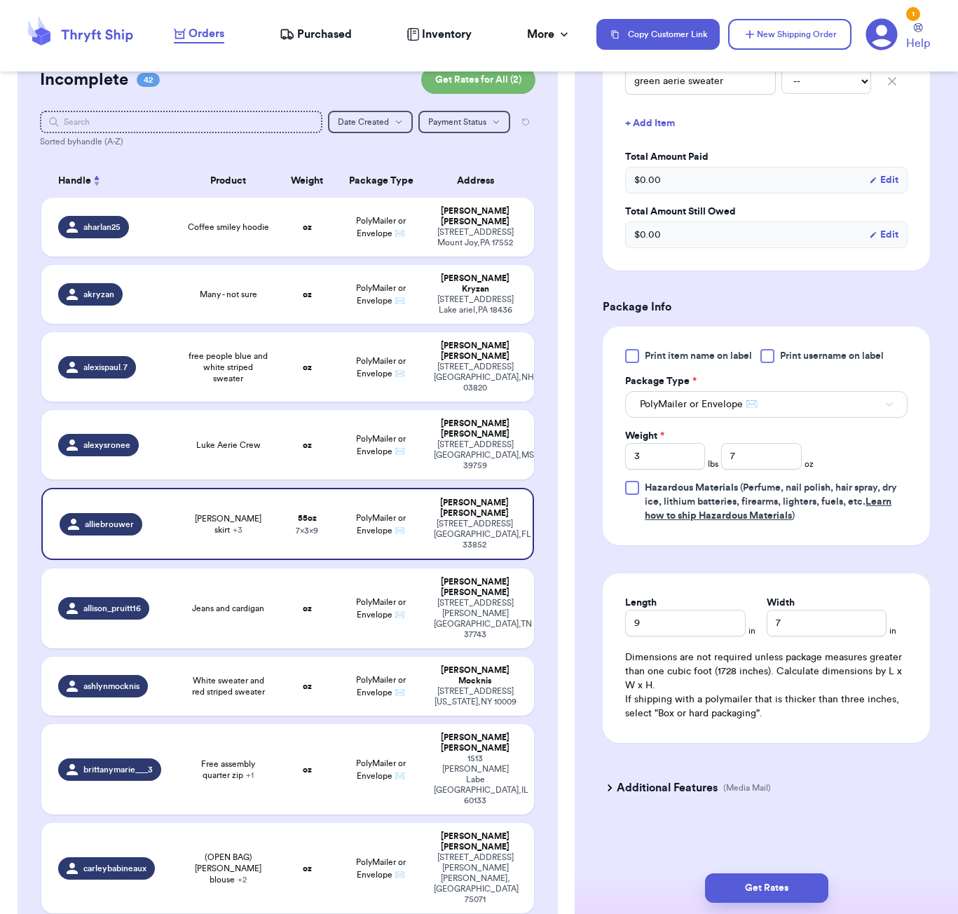
scroll to position [509, 0]
click at [672, 613] on input "9" at bounding box center [685, 623] width 120 height 27
click at [722, 888] on button "Get Rates" at bounding box center [766, 887] width 123 height 29
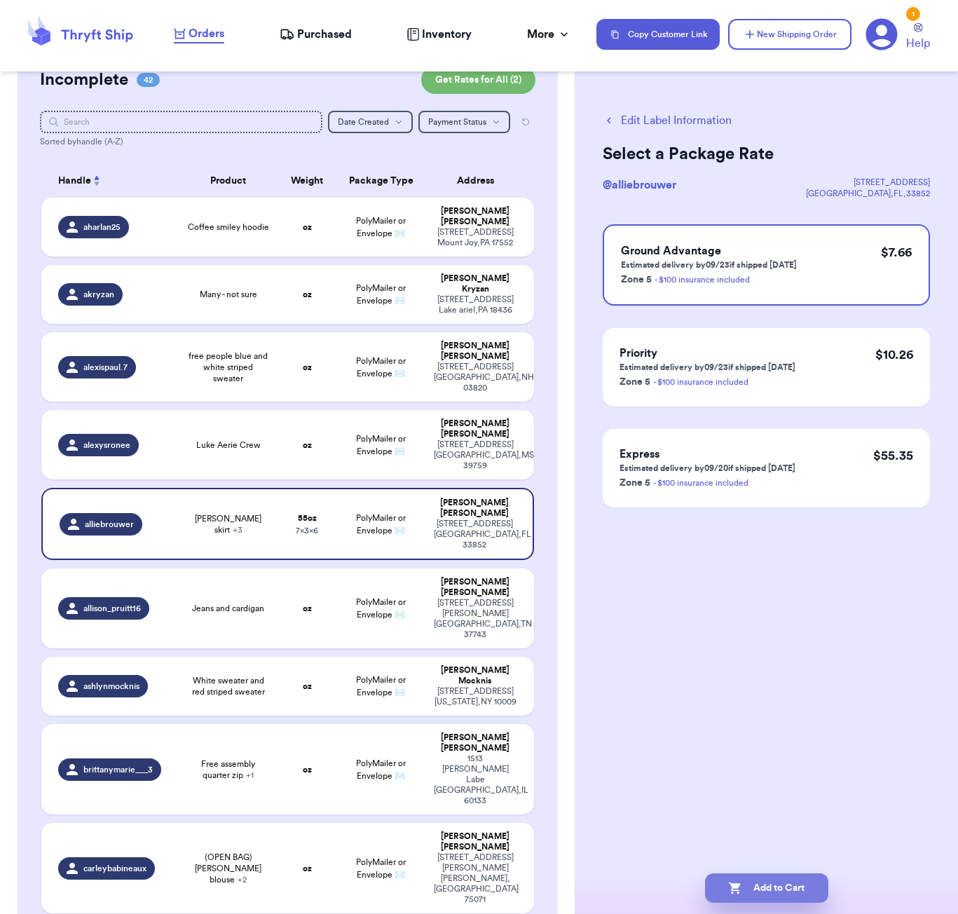
click at [781, 884] on button "Add to Cart" at bounding box center [766, 887] width 123 height 29
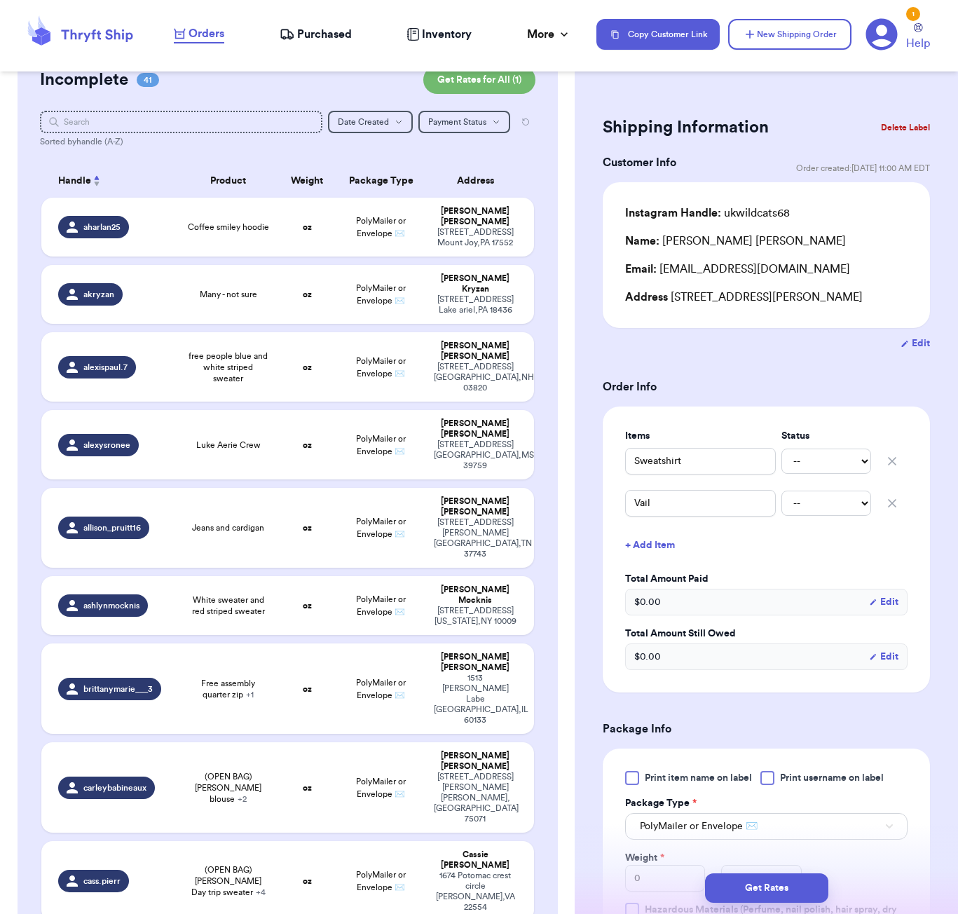
scroll to position [983, 0]
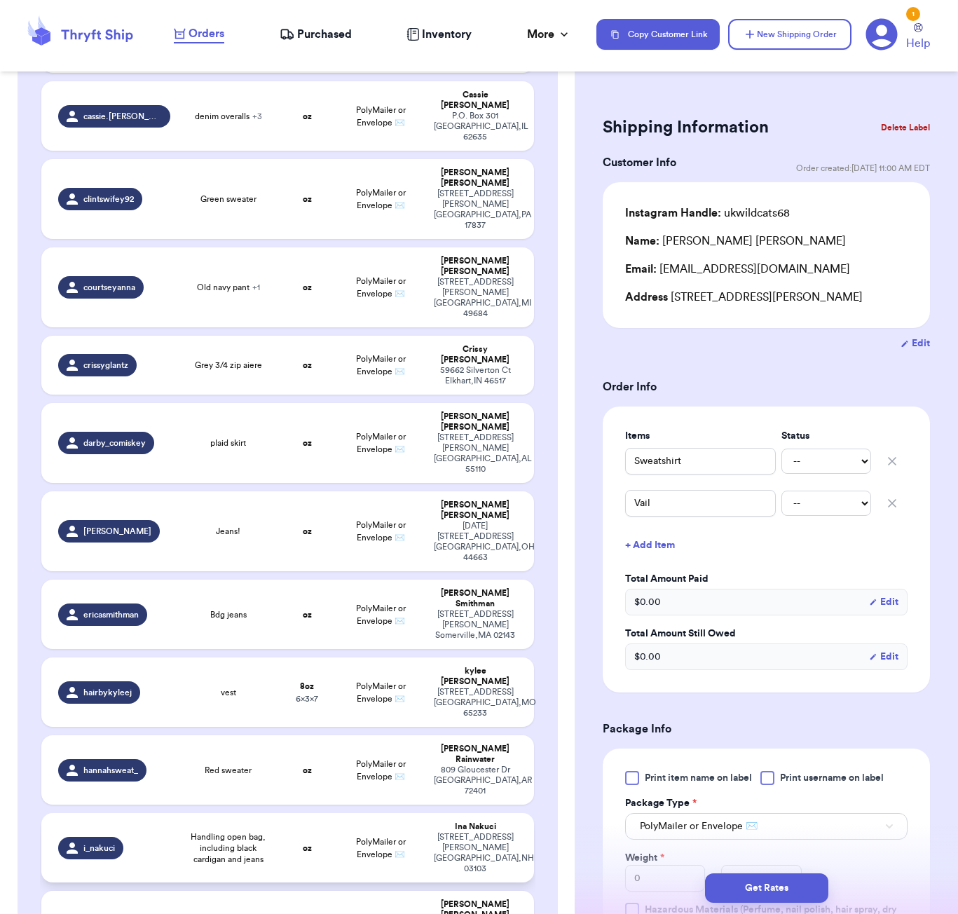
click at [280, 813] on td "oz" at bounding box center [307, 847] width 59 height 69
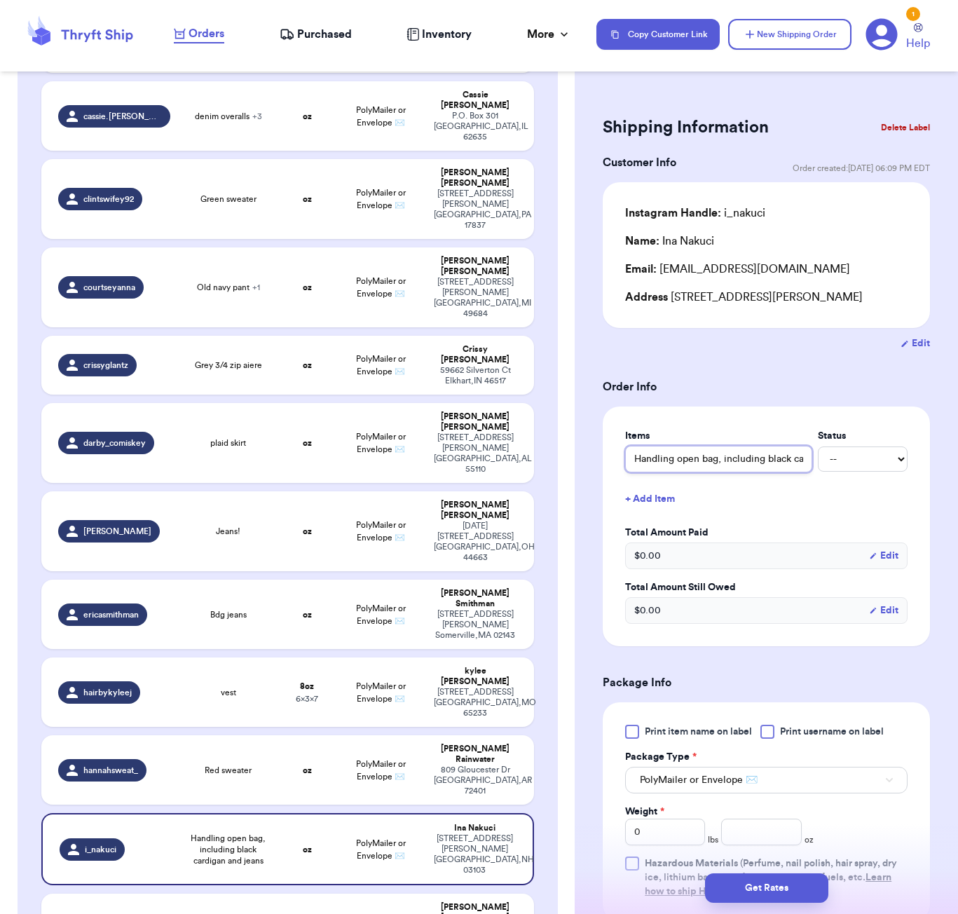
drag, startPoint x: 721, startPoint y: 464, endPoint x: 596, endPoint y: 463, distance: 125.5
click at [596, 463] on div "Shipping Information Delete Label Customer Info Order created: [DATE] 06:09 PM …" at bounding box center [766, 686] width 383 height 1205
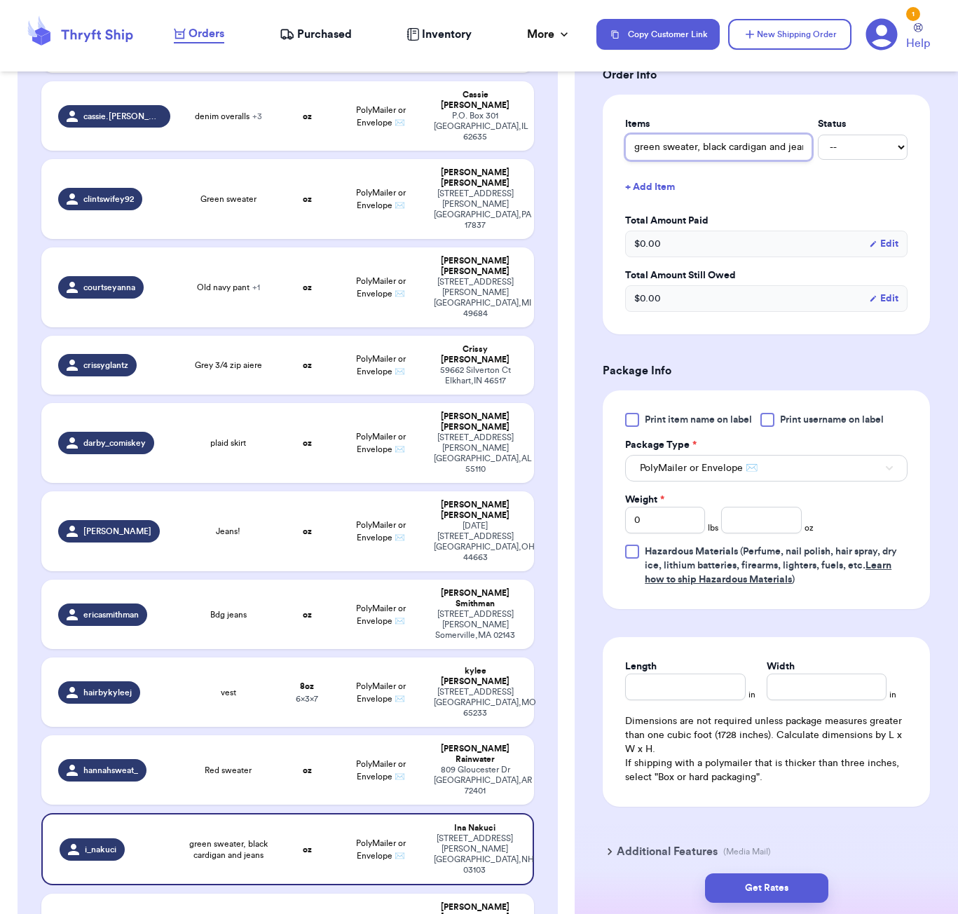
scroll to position [325, 0]
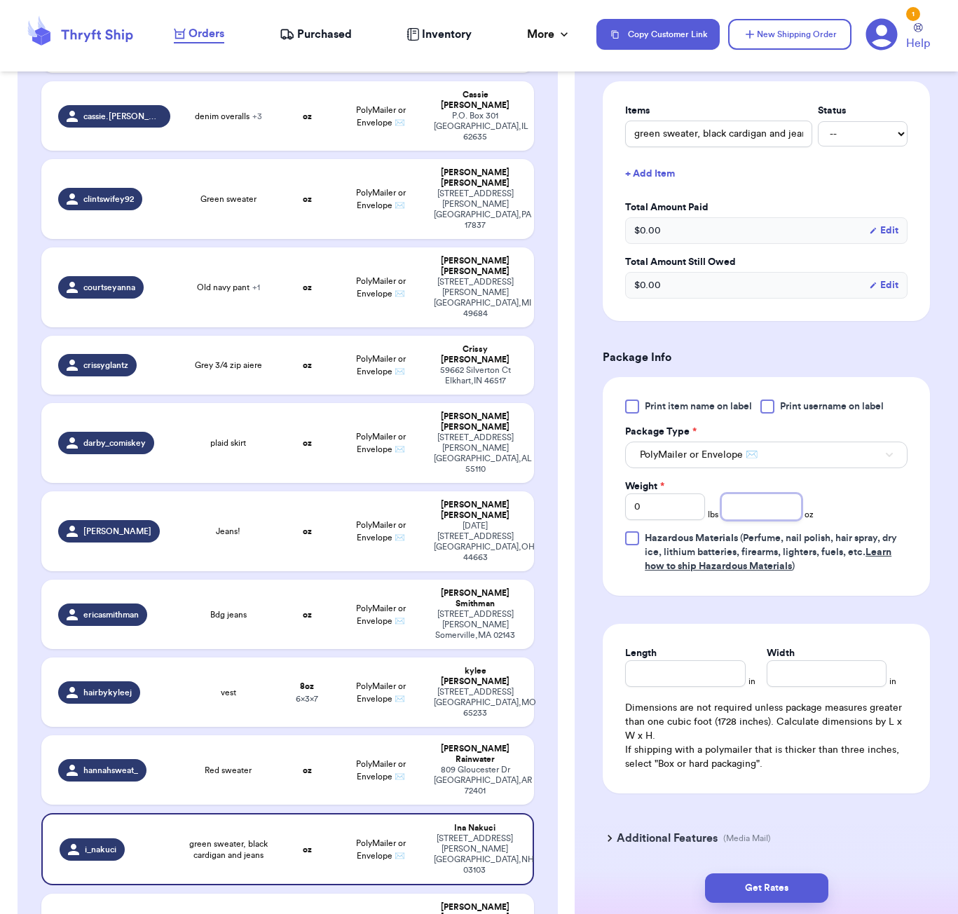
click at [779, 507] on input "number" at bounding box center [761, 506] width 80 height 27
click at [712, 673] on input "Length" at bounding box center [685, 673] width 120 height 27
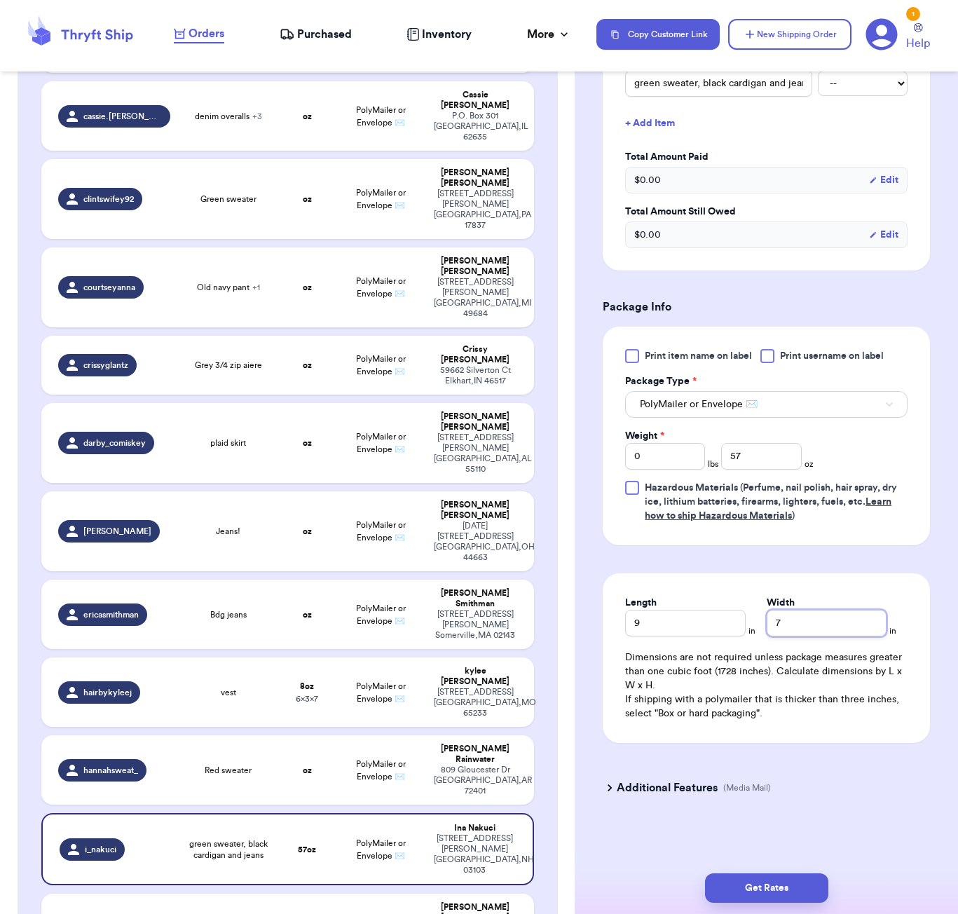
scroll to position [378, 0]
click at [757, 881] on button "Get Rates" at bounding box center [766, 887] width 123 height 29
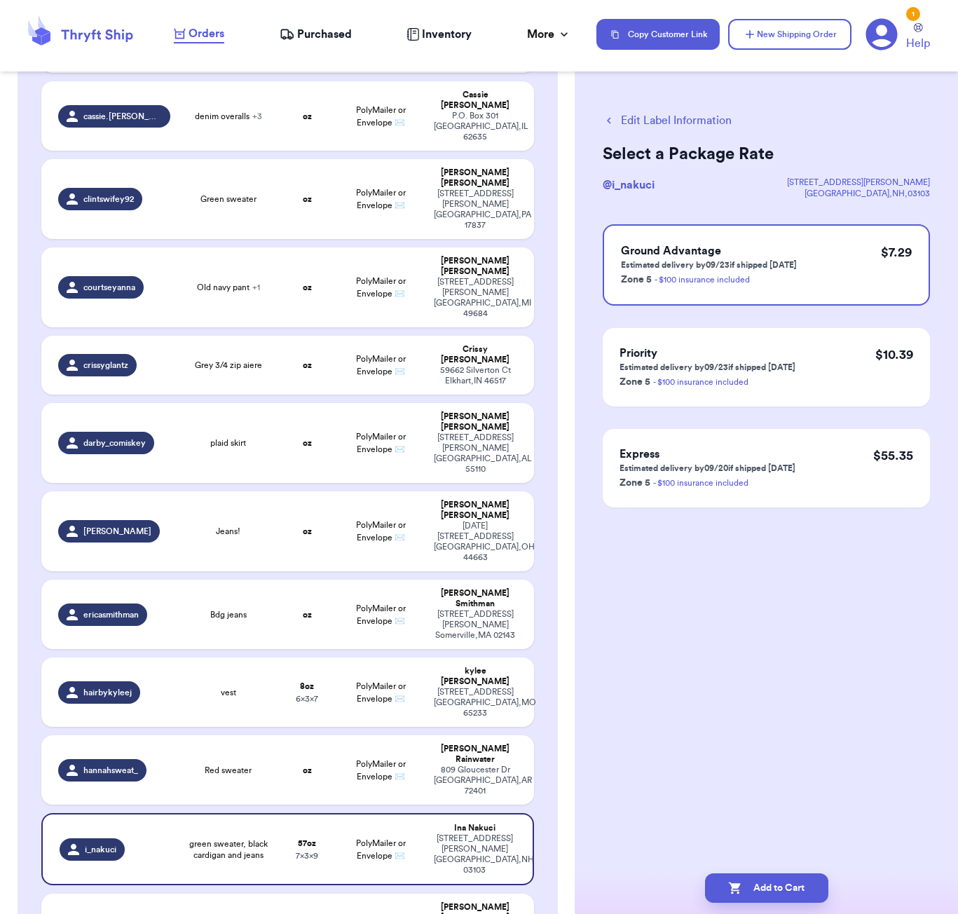
scroll to position [0, 0]
click at [726, 889] on button "Add to Cart" at bounding box center [766, 887] width 123 height 29
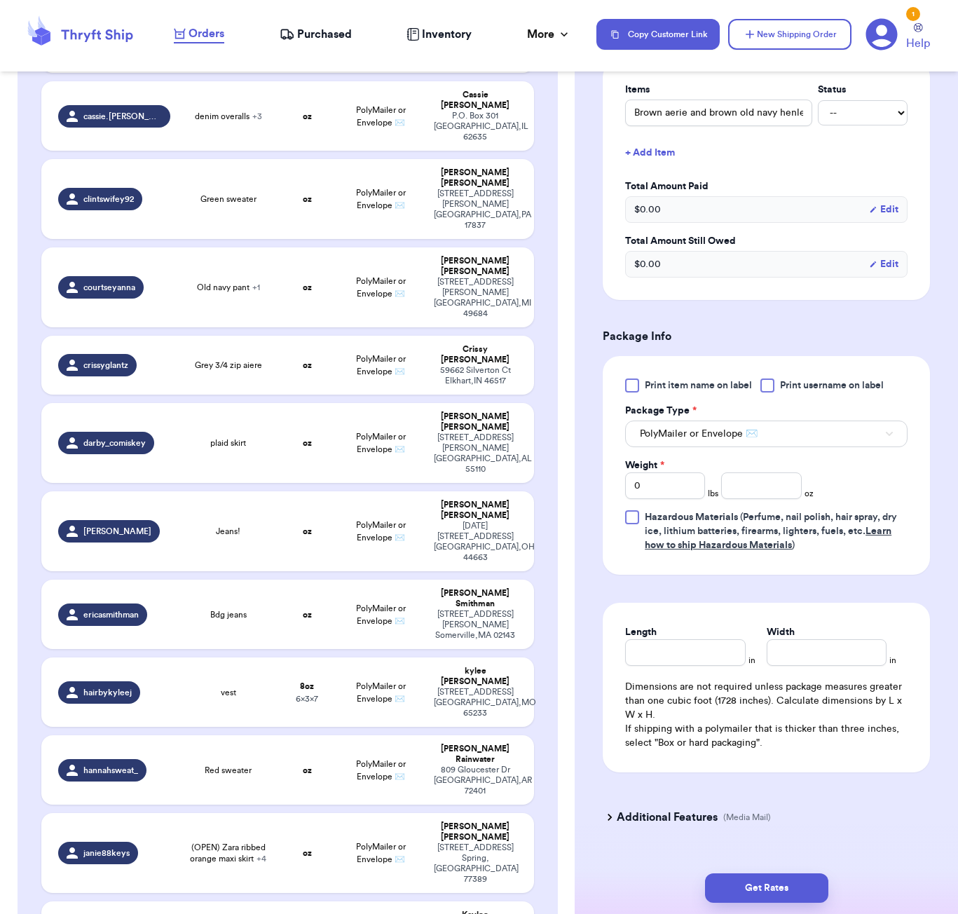
scroll to position [378, 0]
click at [746, 474] on input "number" at bounding box center [761, 487] width 80 height 27
click at [685, 641] on input "Length" at bounding box center [685, 654] width 120 height 27
click at [819, 901] on button "Get Rates" at bounding box center [766, 887] width 123 height 29
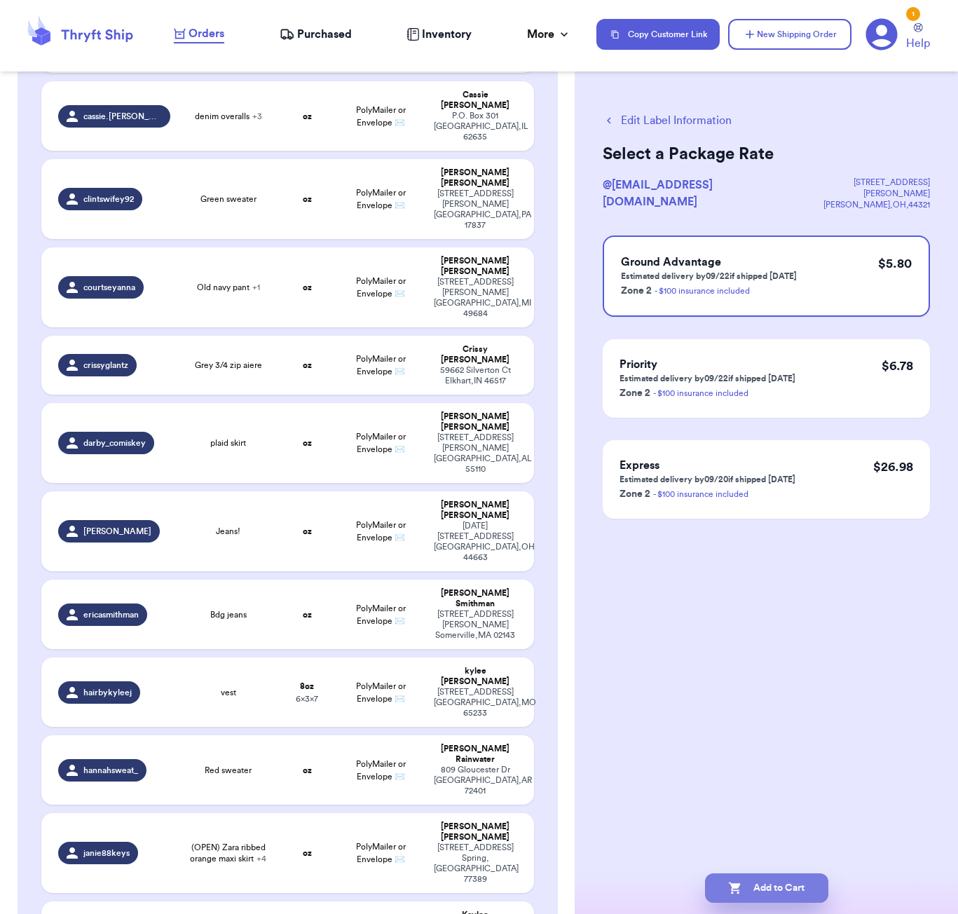
click at [785, 891] on button "Add to Cart" at bounding box center [766, 887] width 123 height 29
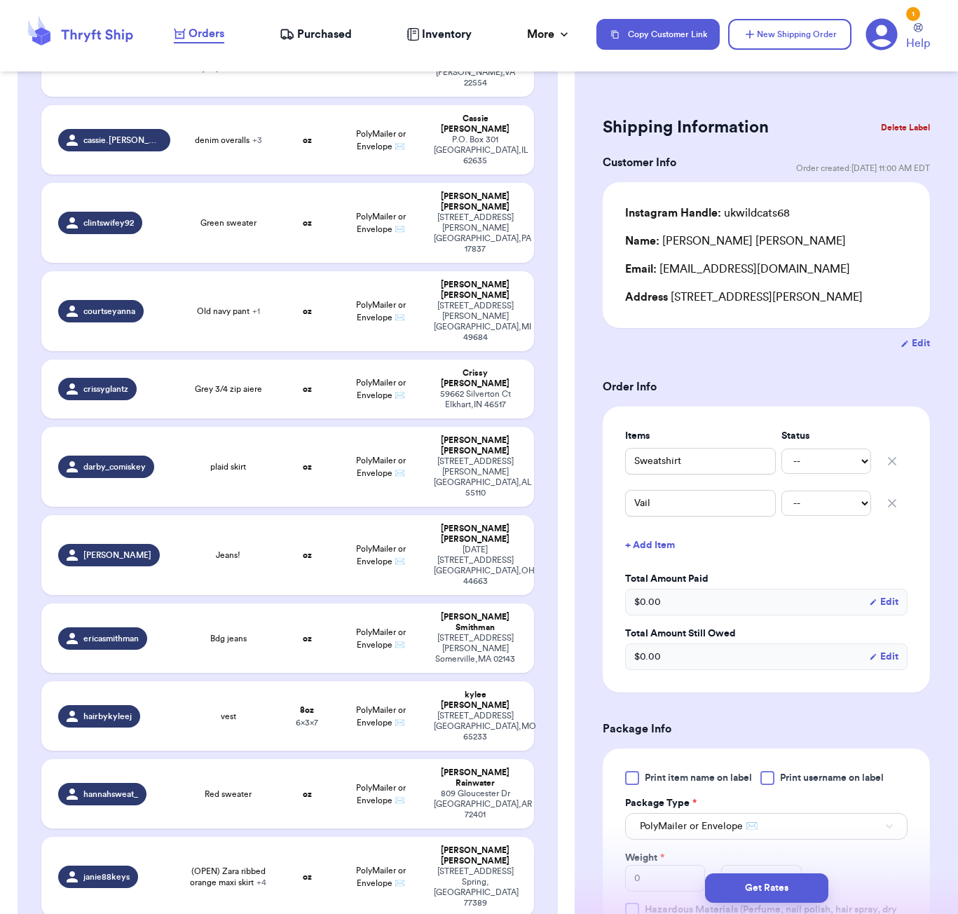
scroll to position [2186, 0]
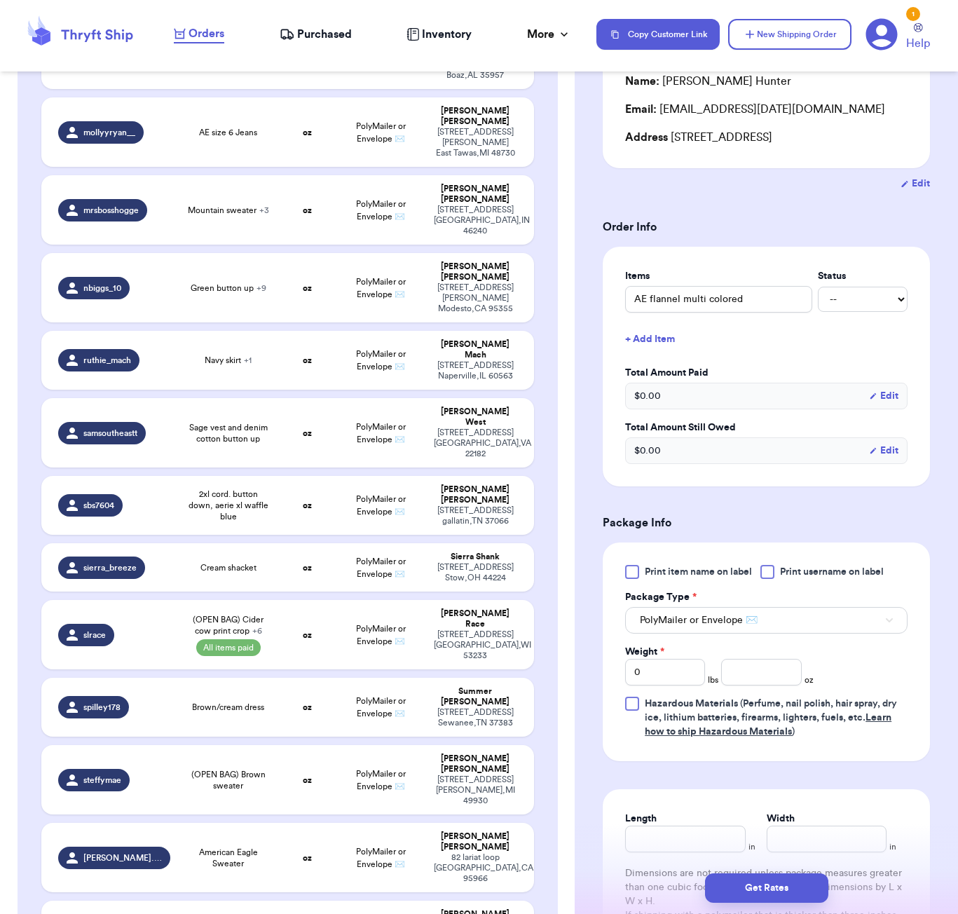
scroll to position [188, 0]
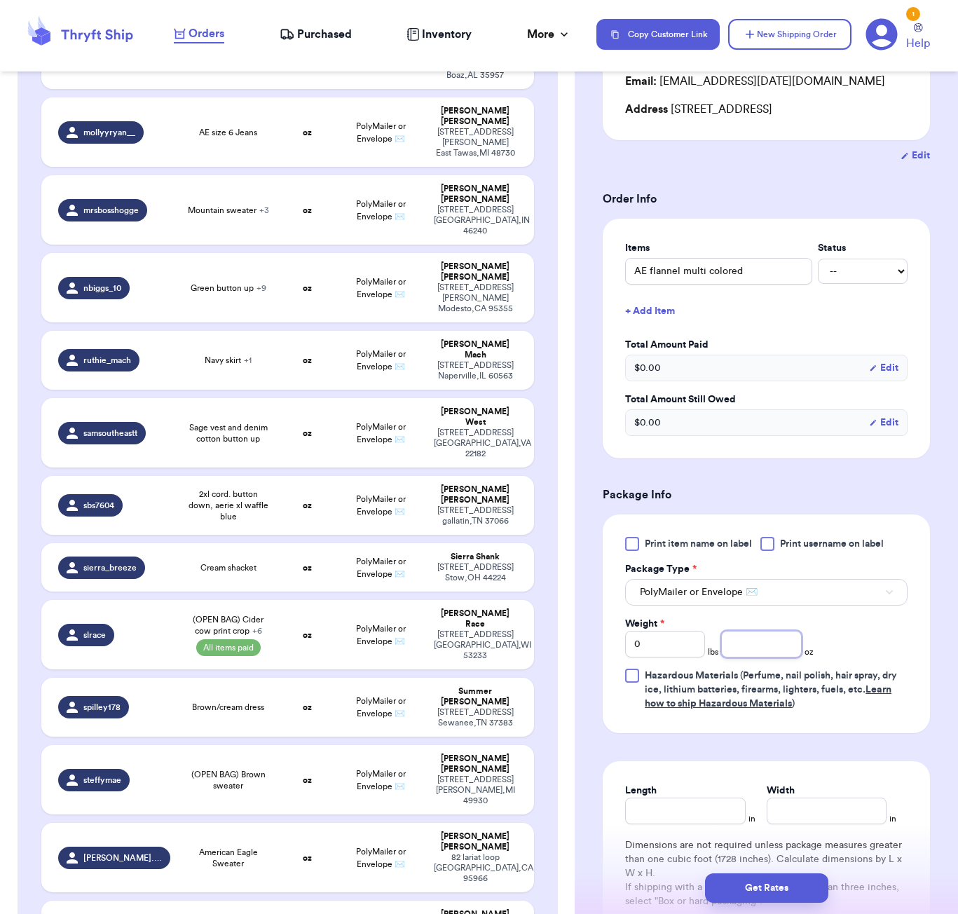
click at [745, 641] on input "number" at bounding box center [761, 644] width 80 height 27
click at [678, 809] on input "Length" at bounding box center [685, 810] width 120 height 27
click at [759, 880] on button "Get Rates" at bounding box center [766, 887] width 123 height 29
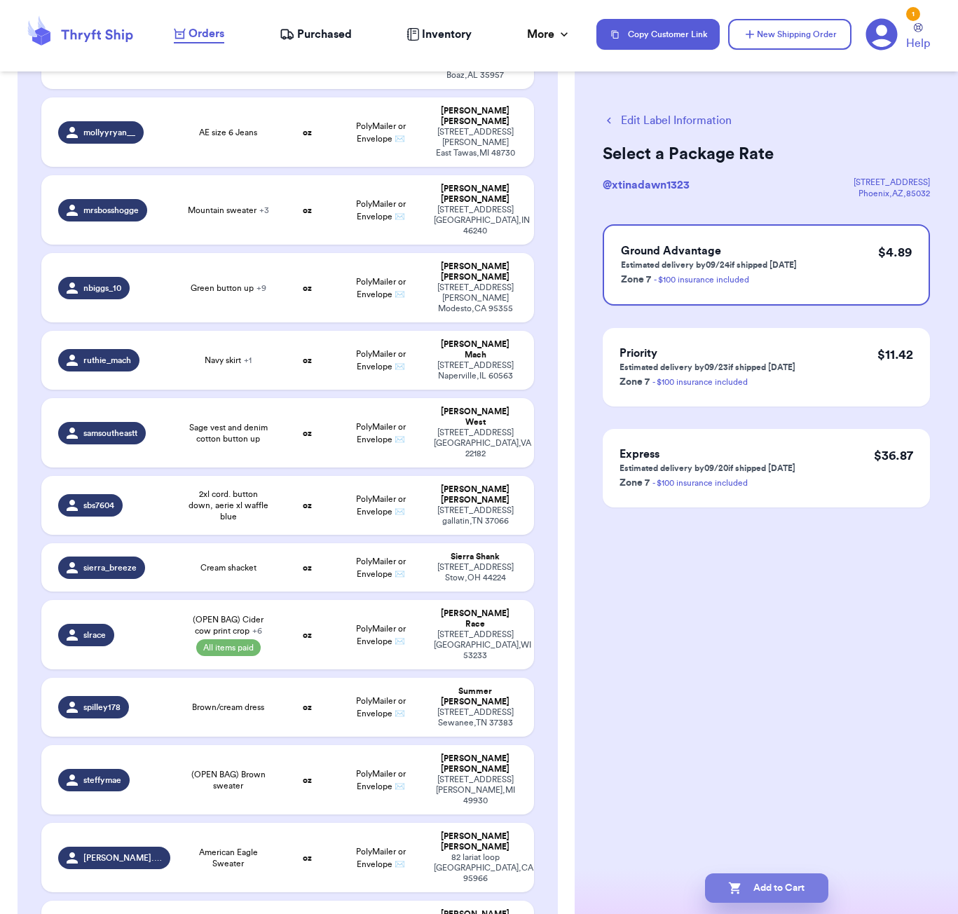
click at [769, 889] on button "Add to Cart" at bounding box center [766, 887] width 123 height 29
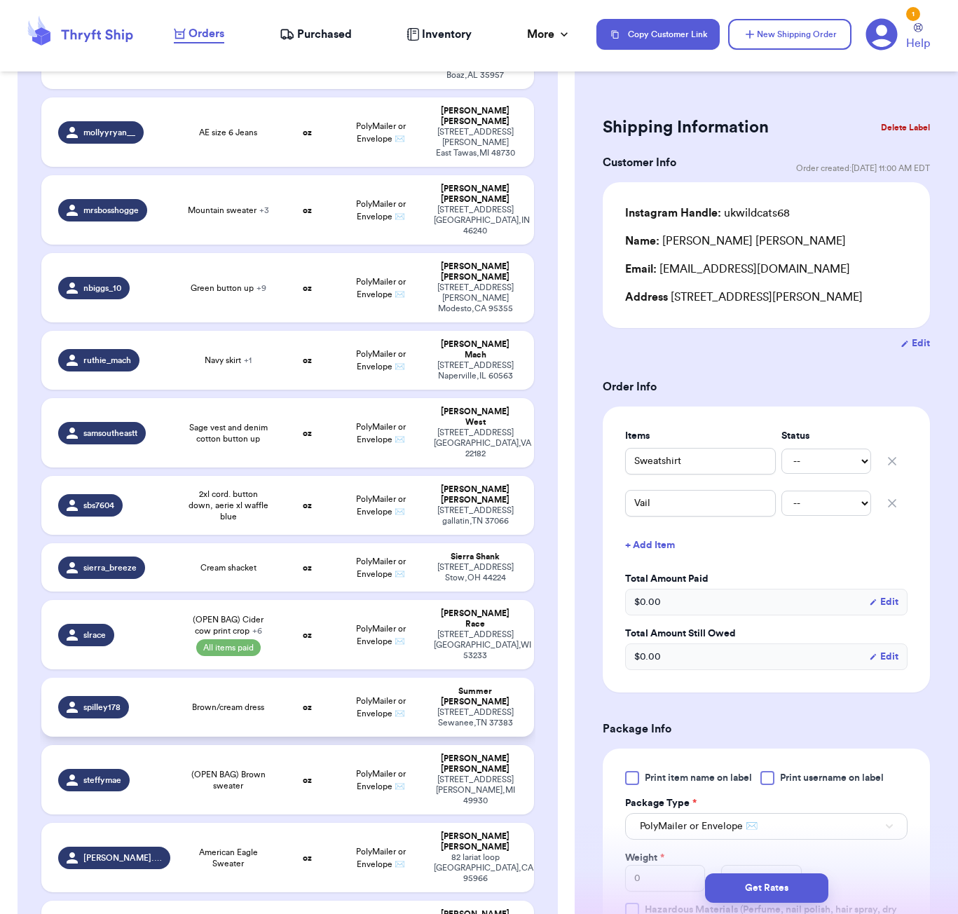
click at [317, 678] on td "oz" at bounding box center [307, 707] width 59 height 59
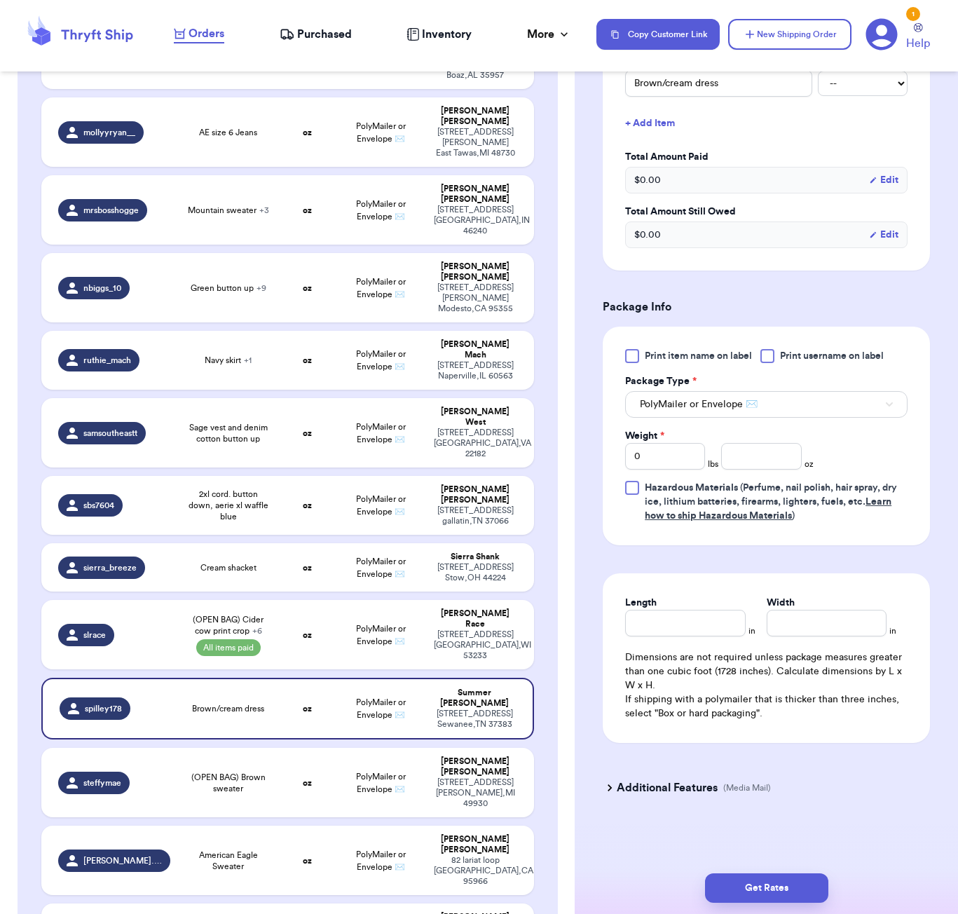
scroll to position [378, 0]
click at [746, 460] on input "number" at bounding box center [761, 456] width 80 height 27
click at [661, 617] on input "Length" at bounding box center [685, 623] width 120 height 27
click at [776, 893] on button "Get Rates" at bounding box center [766, 887] width 123 height 29
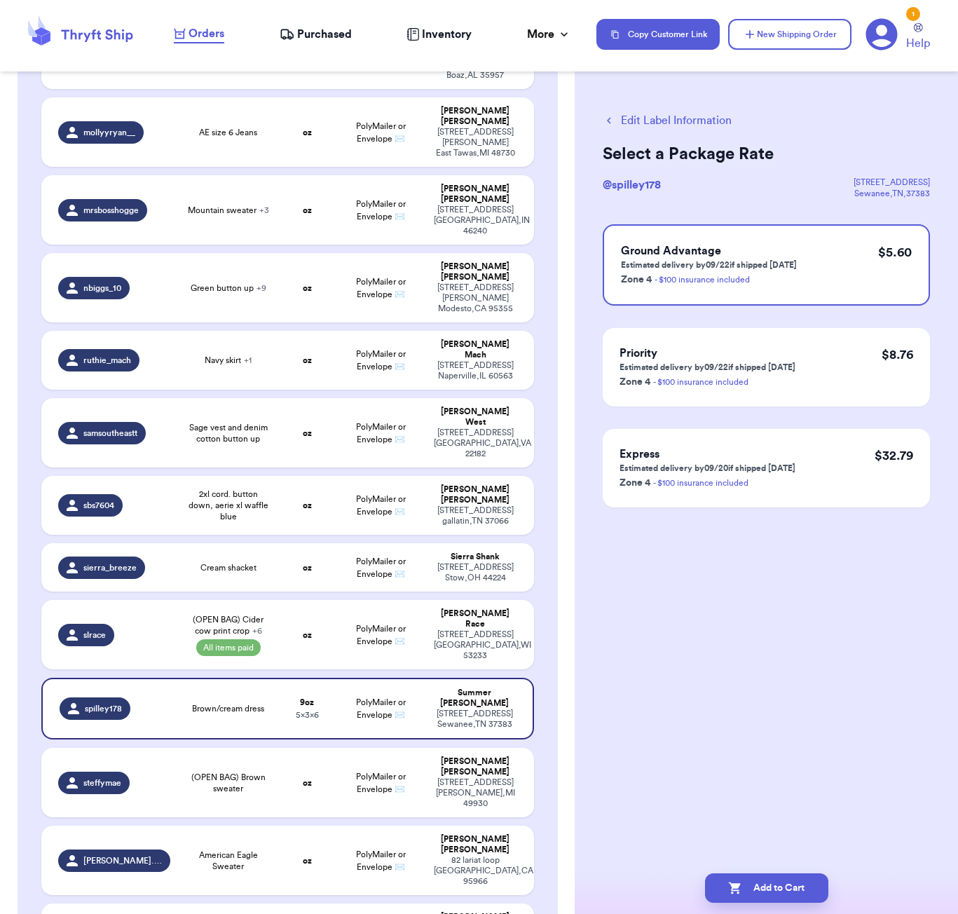
scroll to position [0, 0]
click at [800, 885] on button "Add to Cart" at bounding box center [766, 887] width 123 height 29
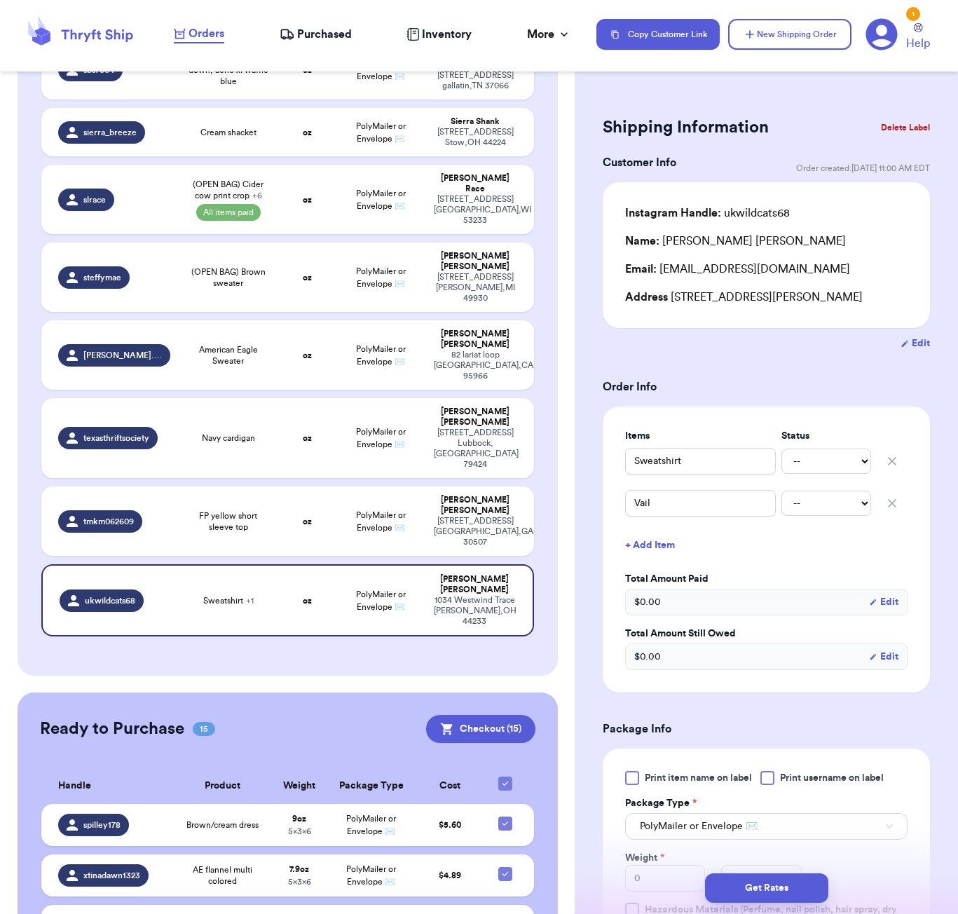
scroll to position [1467, 0]
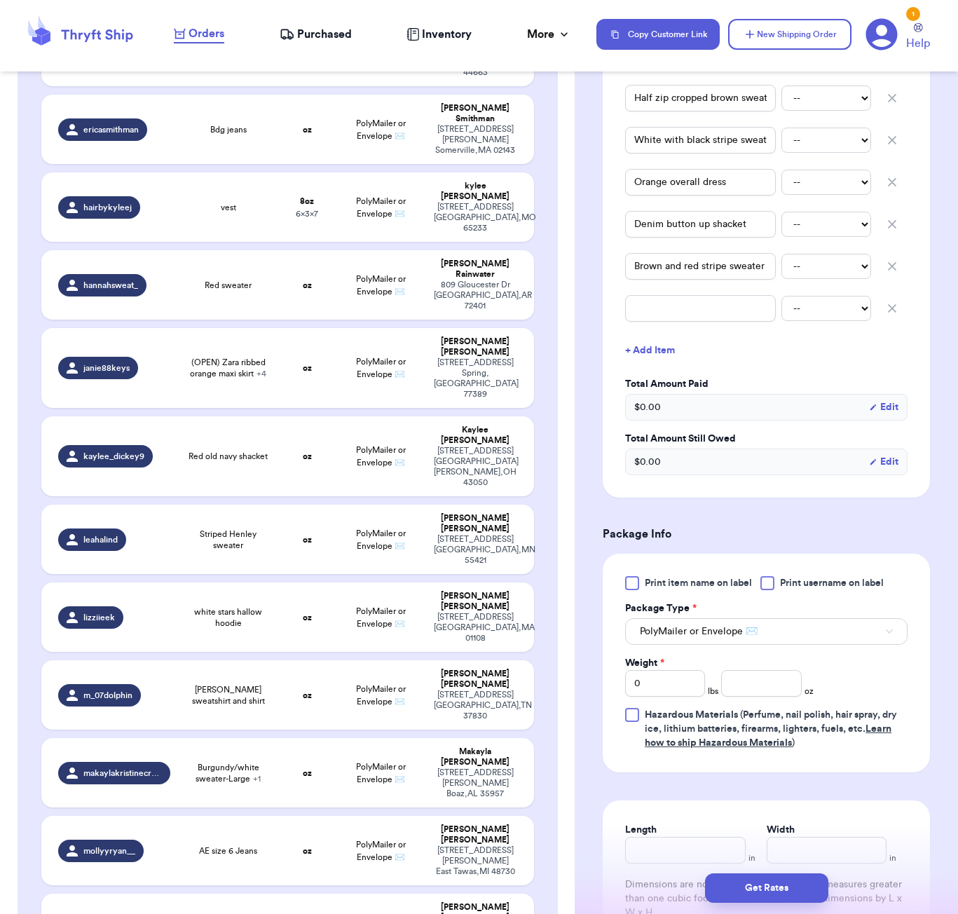
scroll to position [533, 0]
click at [760, 678] on input "number" at bounding box center [761, 682] width 80 height 27
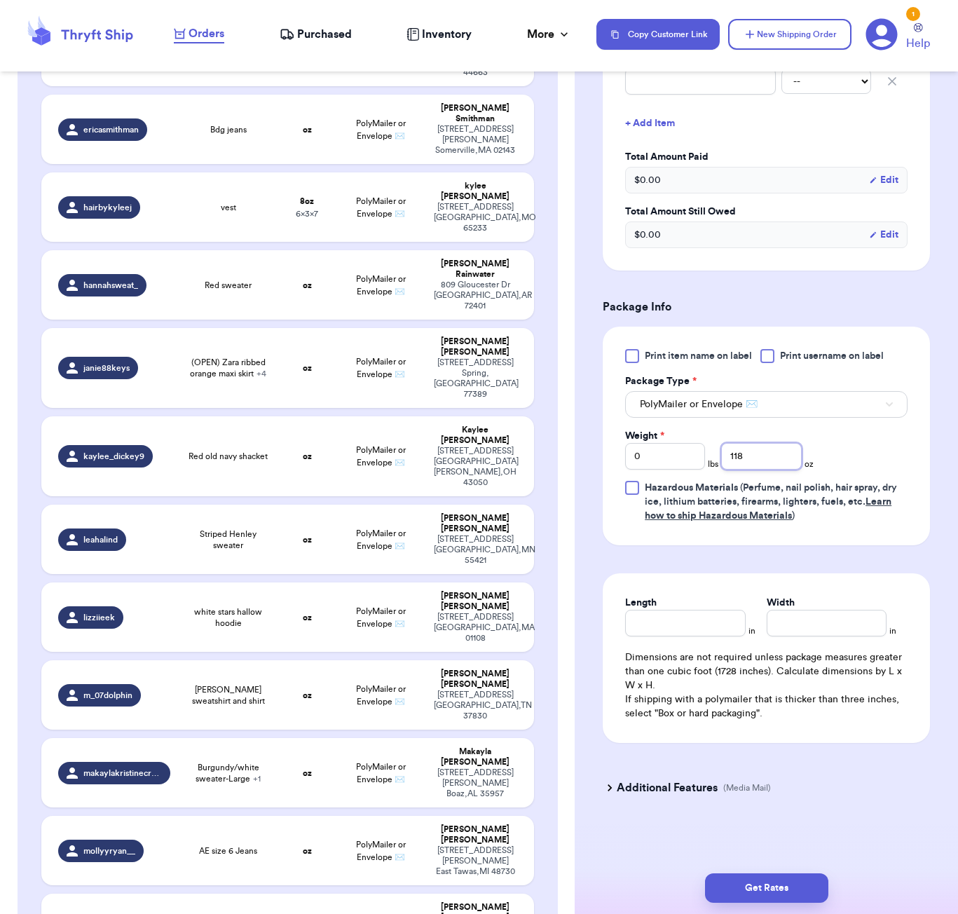
scroll to position [761, 0]
click at [680, 627] on input "Length" at bounding box center [685, 623] width 120 height 27
click at [776, 875] on button "Get Rates" at bounding box center [766, 887] width 123 height 29
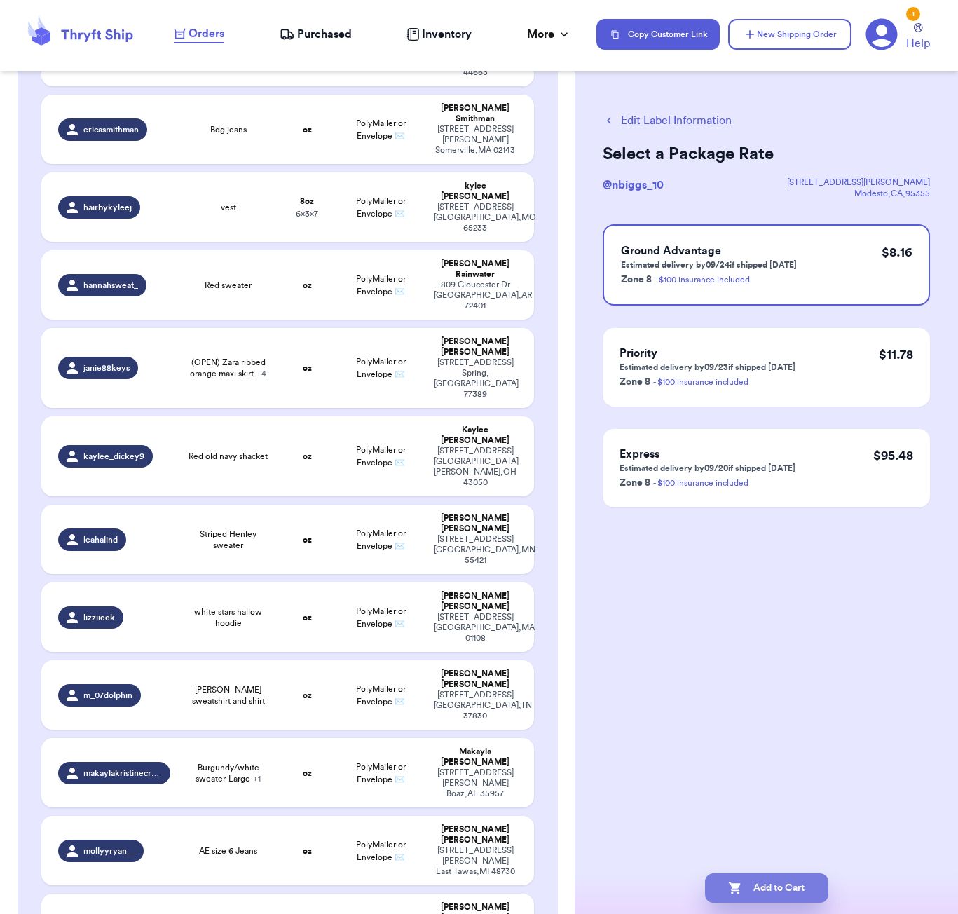
click at [762, 892] on button "Add to Cart" at bounding box center [766, 887] width 123 height 29
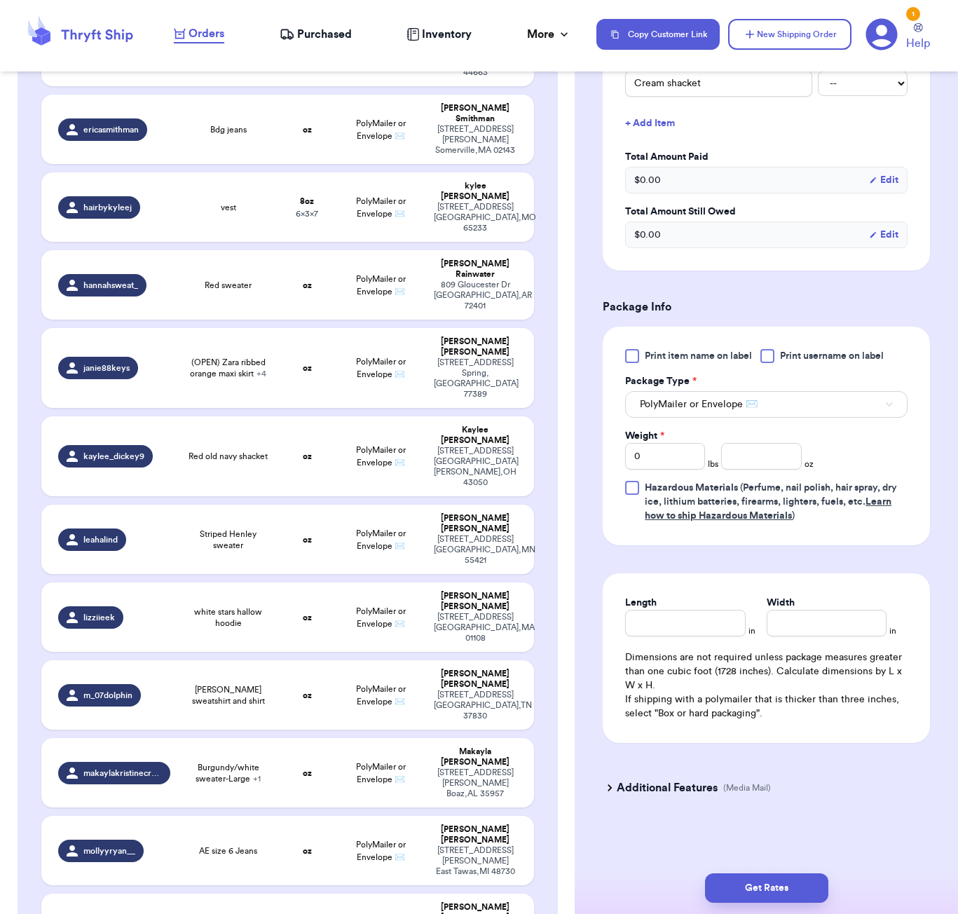
scroll to position [378, 0]
click at [747, 458] on input "number" at bounding box center [761, 456] width 80 height 27
click at [666, 627] on input "Length" at bounding box center [685, 623] width 120 height 27
click at [737, 889] on button "Get Rates" at bounding box center [766, 887] width 123 height 29
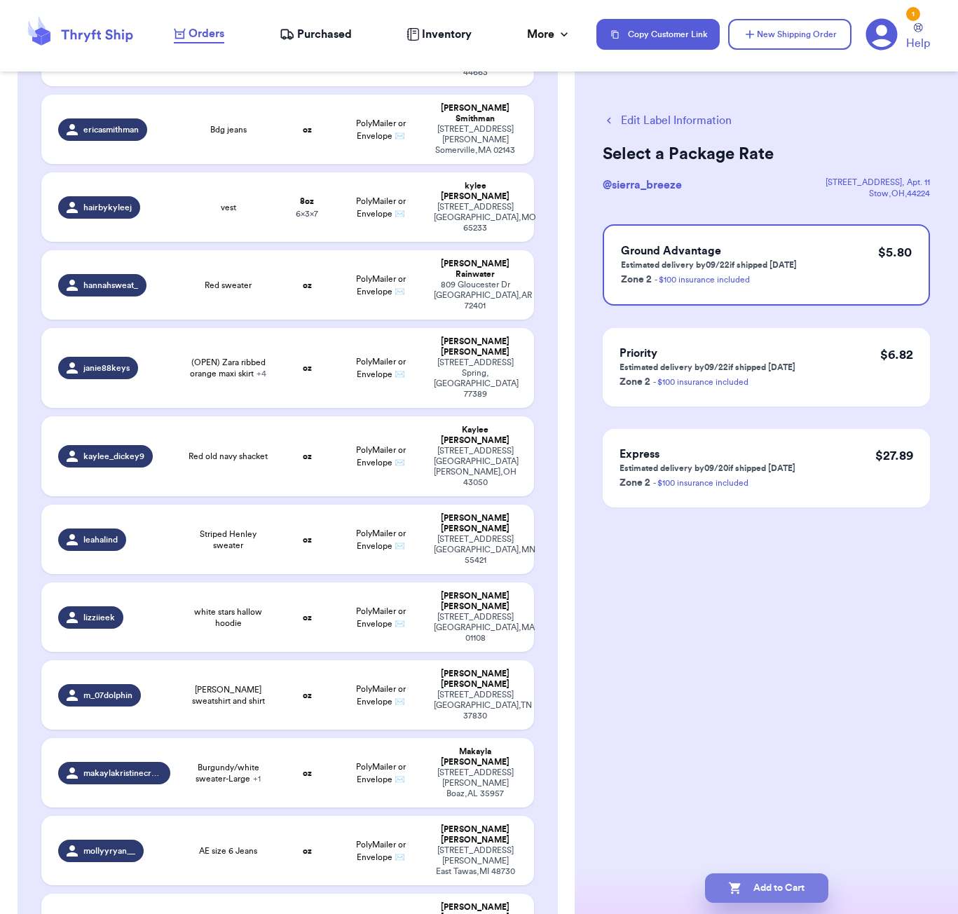
click at [735, 884] on icon "button" at bounding box center [735, 888] width 12 height 12
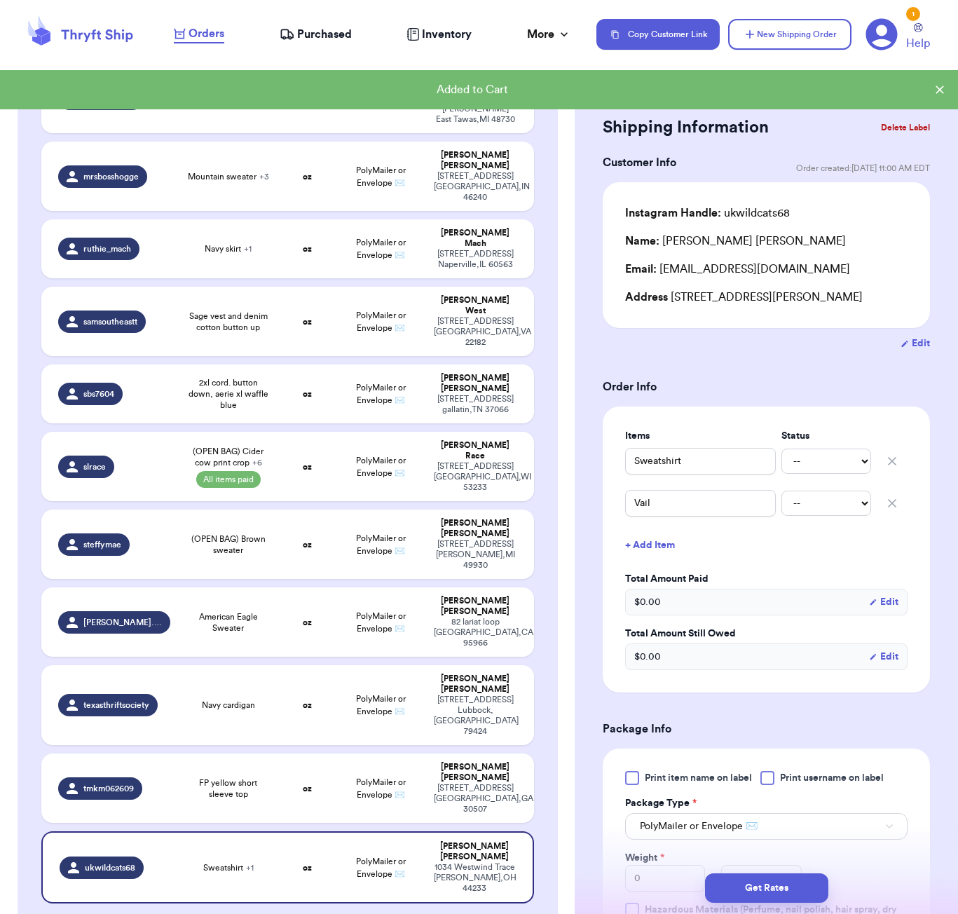
scroll to position [2220, 0]
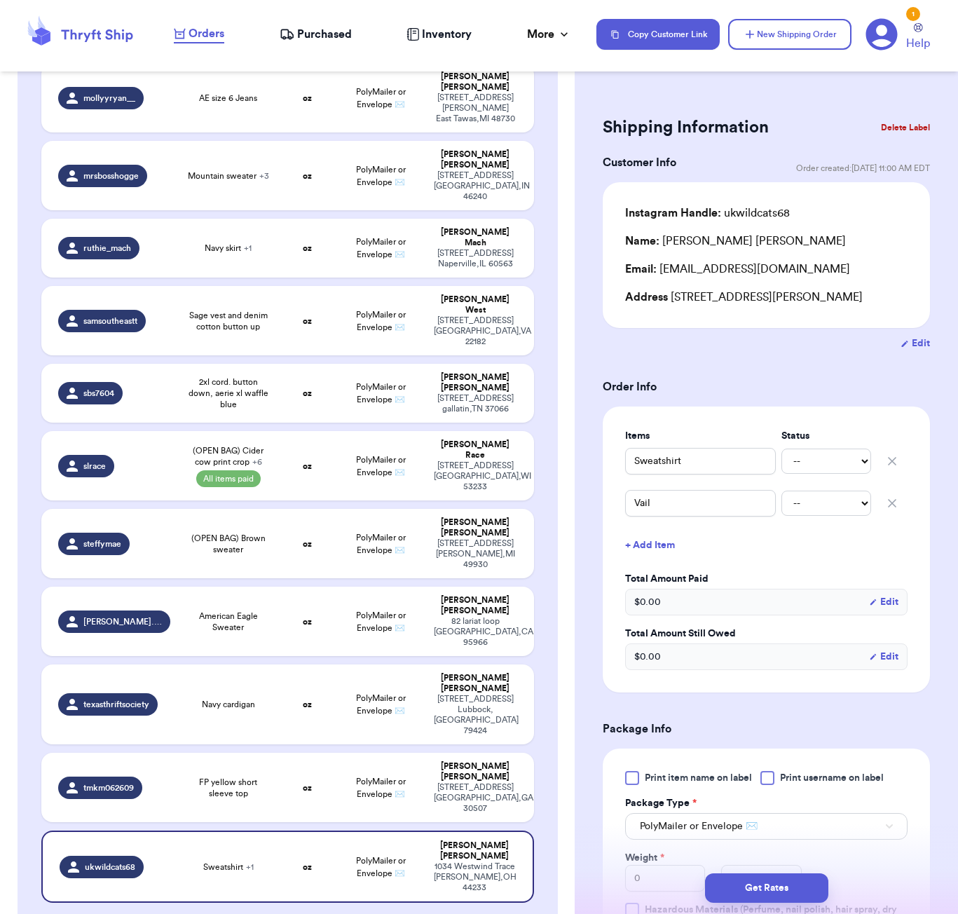
drag, startPoint x: 503, startPoint y: 369, endPoint x: 502, endPoint y: 345, distance: 23.8
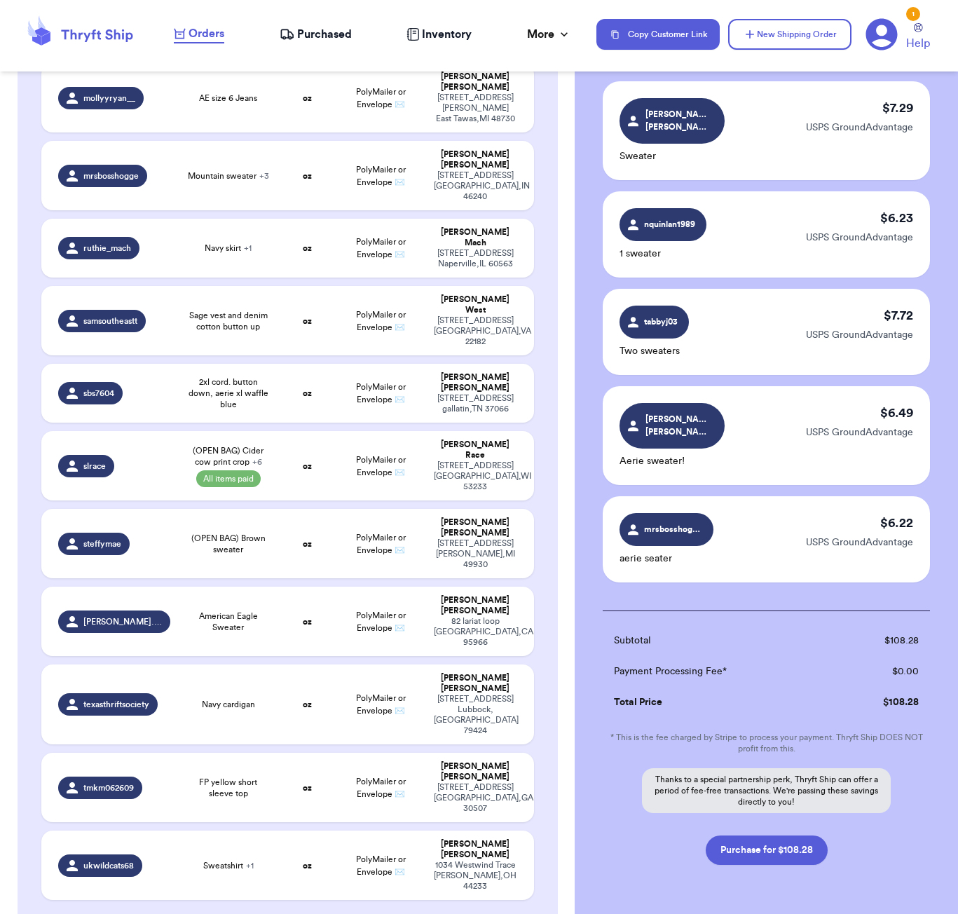
scroll to position [1272, 0]
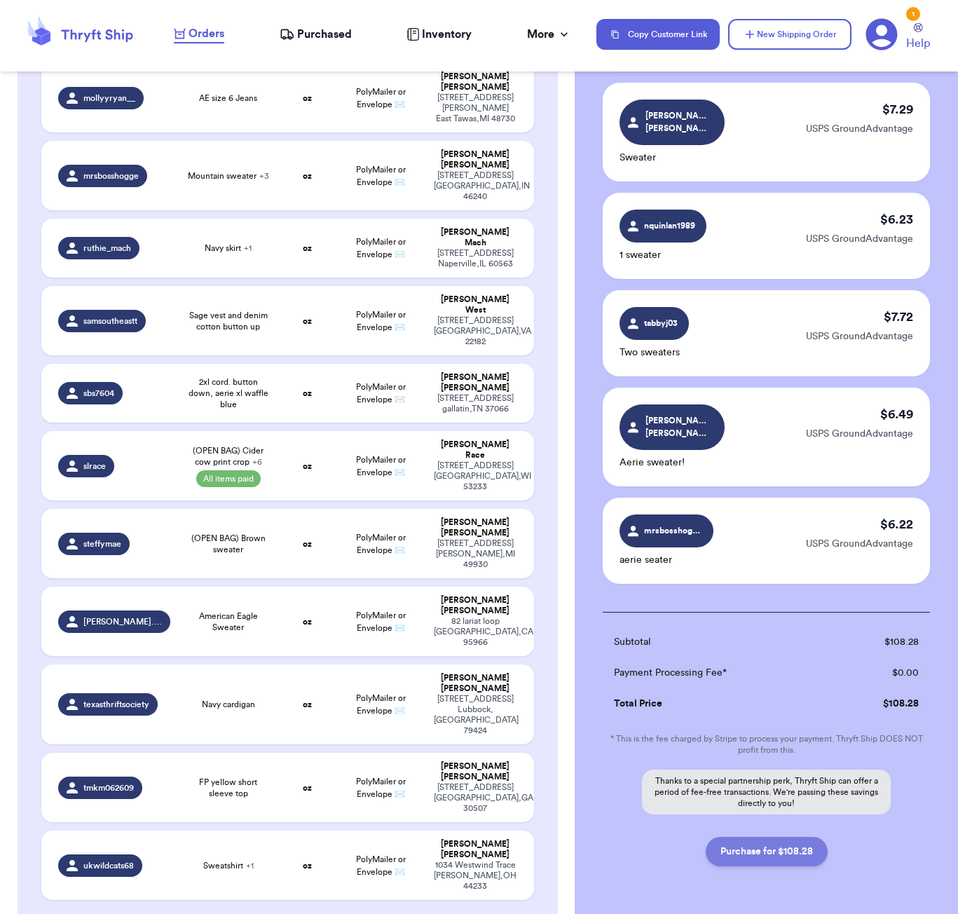
click at [774, 837] on button "Purchase for $108.28" at bounding box center [767, 851] width 122 height 29
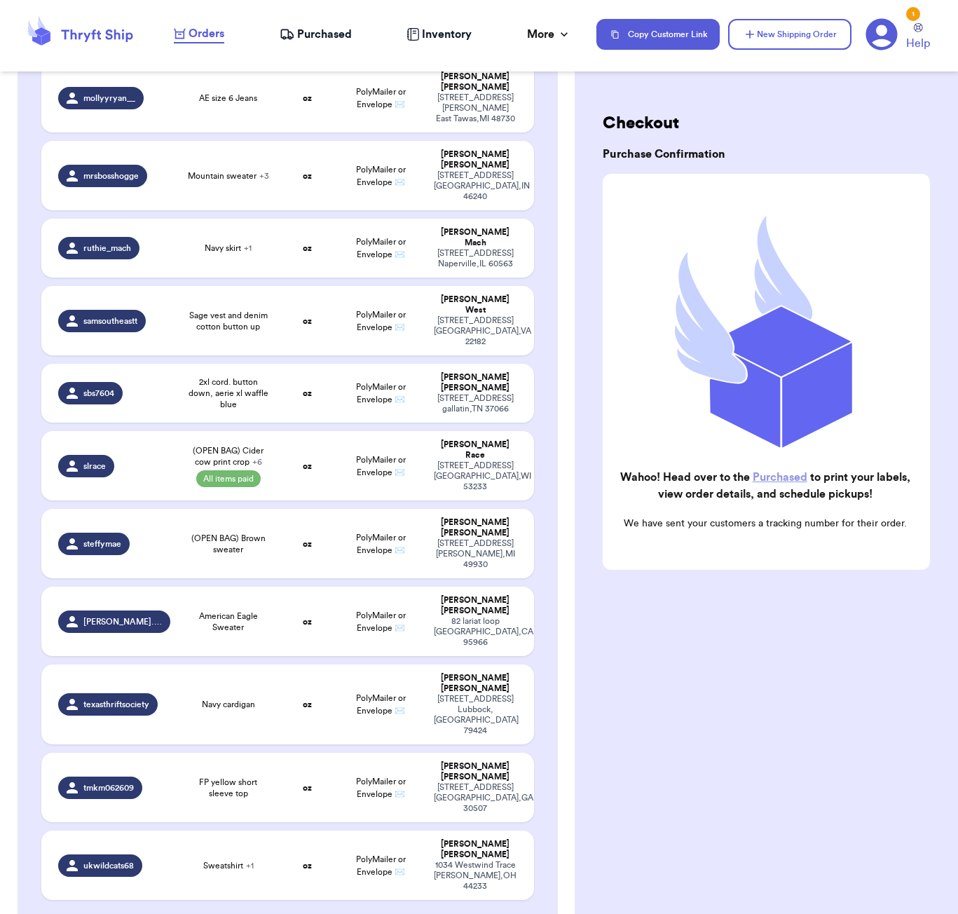
scroll to position [1787, 0]
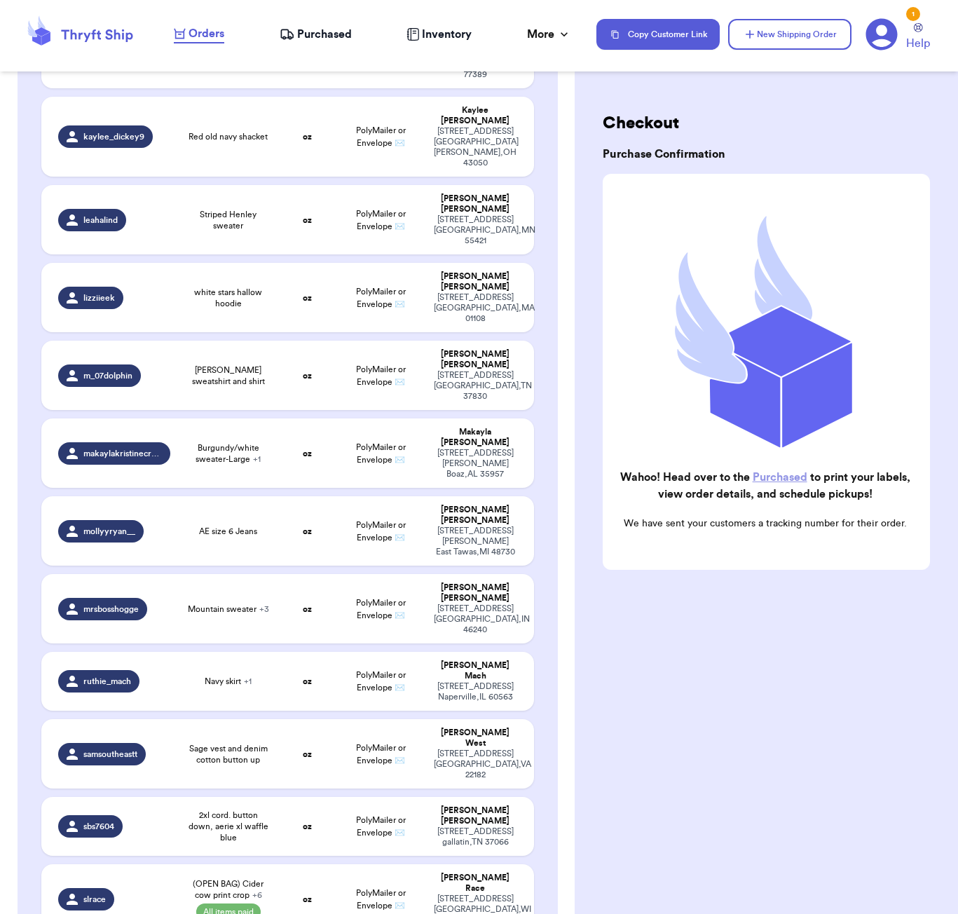
click at [306, 32] on span "Purchased" at bounding box center [324, 34] width 55 height 17
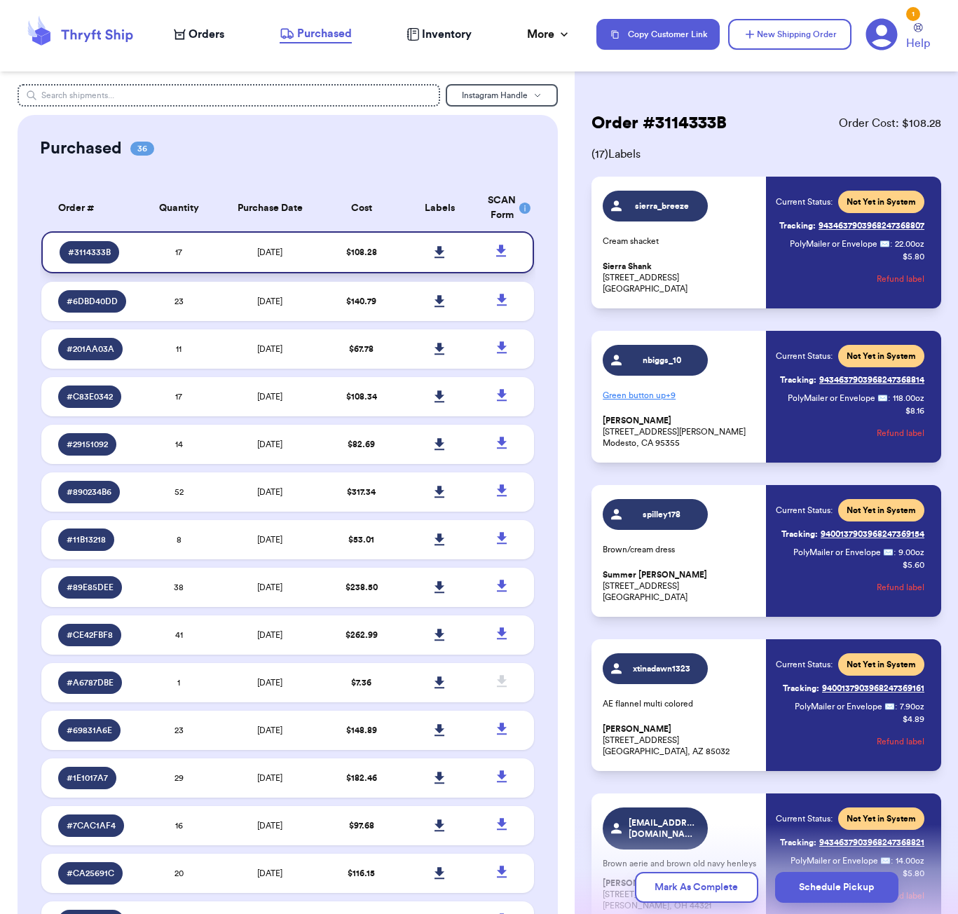
click at [442, 258] on icon at bounding box center [440, 252] width 10 height 12
click at [279, 150] on div "Purchased 36" at bounding box center [287, 148] width 495 height 22
click at [215, 24] on nav "Orders Purchased Inventory More Stats Completed Orders Payments Payouts Copy Cu…" at bounding box center [559, 34] width 798 height 46
click at [212, 36] on span "Orders" at bounding box center [207, 34] width 36 height 17
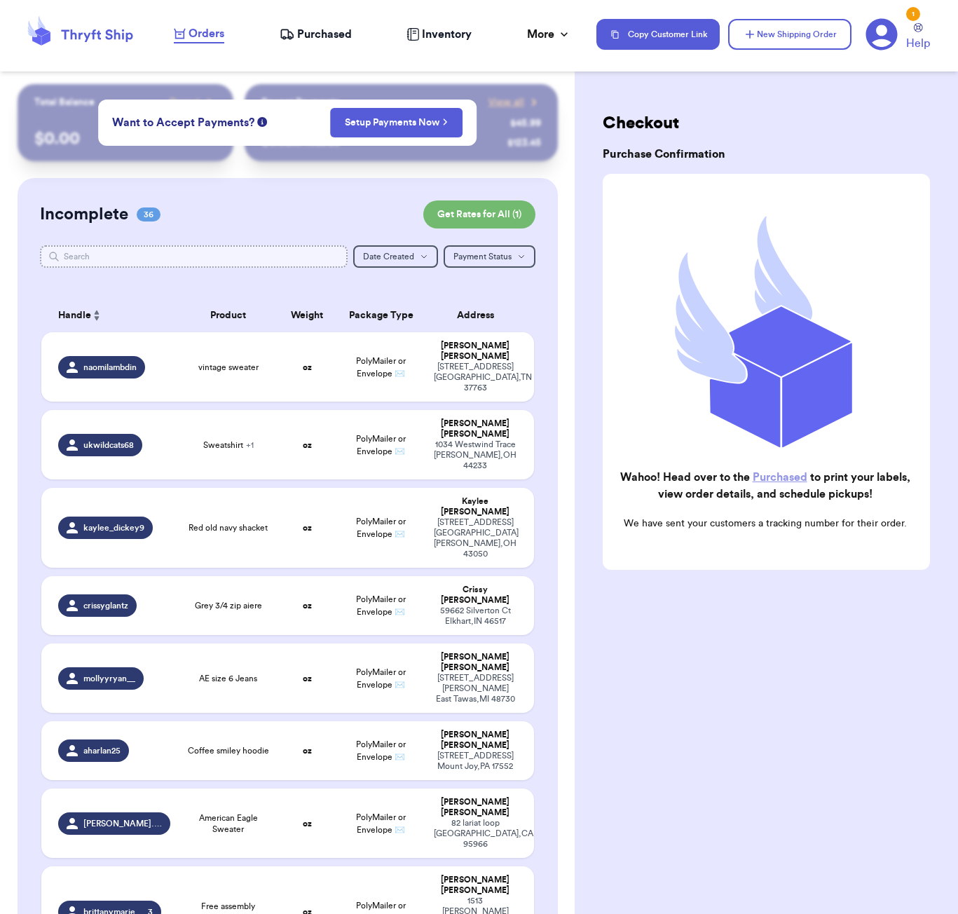
click at [138, 249] on input "text" at bounding box center [194, 256] width 308 height 22
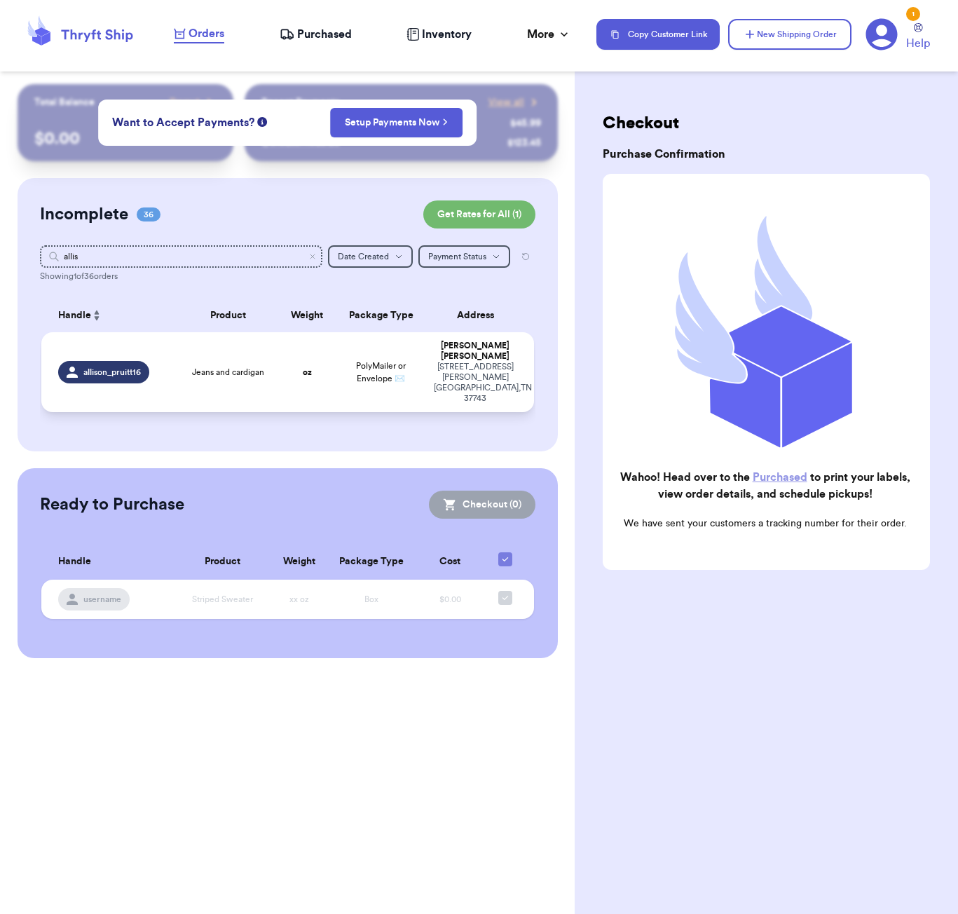
click at [289, 376] on td "oz" at bounding box center [307, 372] width 59 height 80
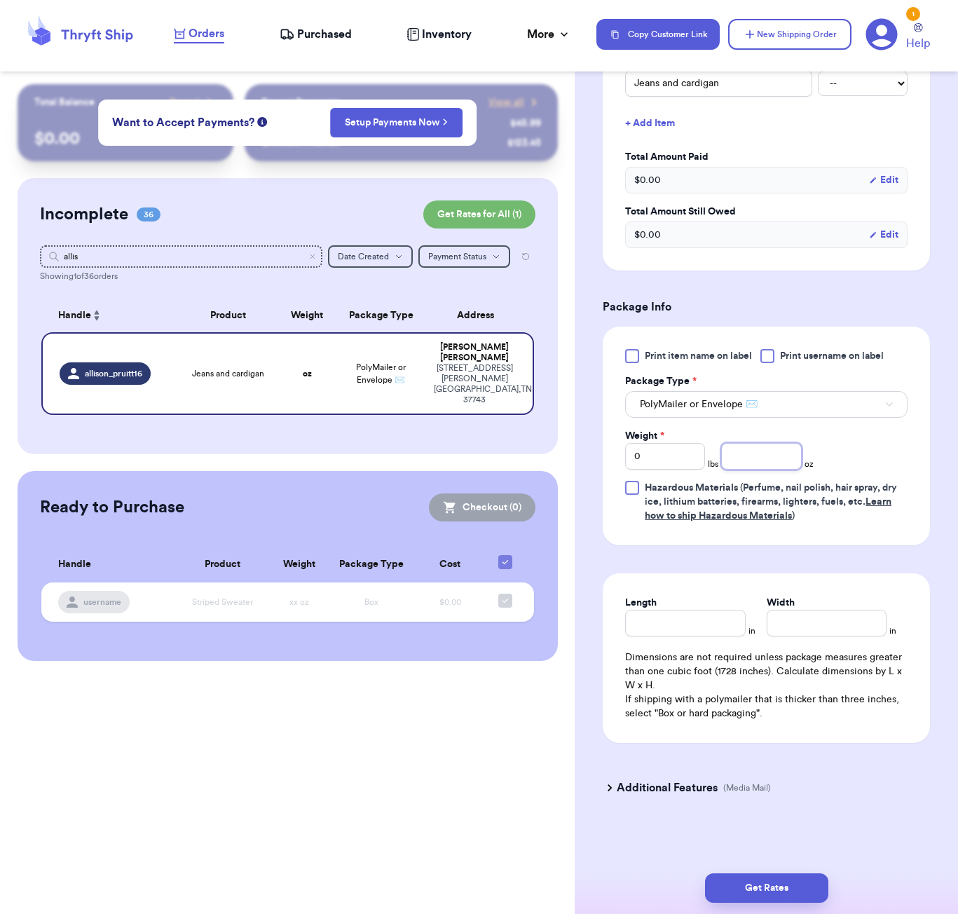
scroll to position [378, 0]
click at [755, 454] on input "number" at bounding box center [761, 456] width 80 height 27
click at [720, 613] on input "Length" at bounding box center [685, 623] width 120 height 27
click at [759, 884] on button "Get Rates" at bounding box center [766, 887] width 123 height 29
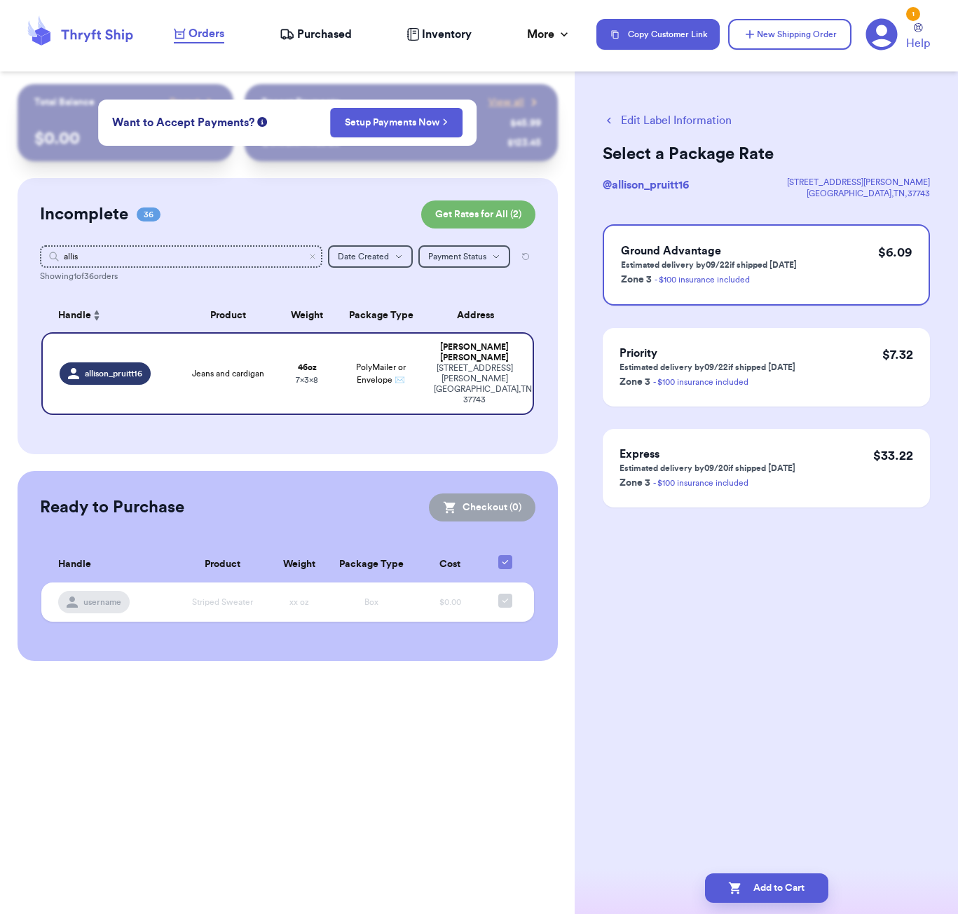
scroll to position [0, 0]
click at [769, 895] on button "Add to Cart" at bounding box center [766, 887] width 123 height 29
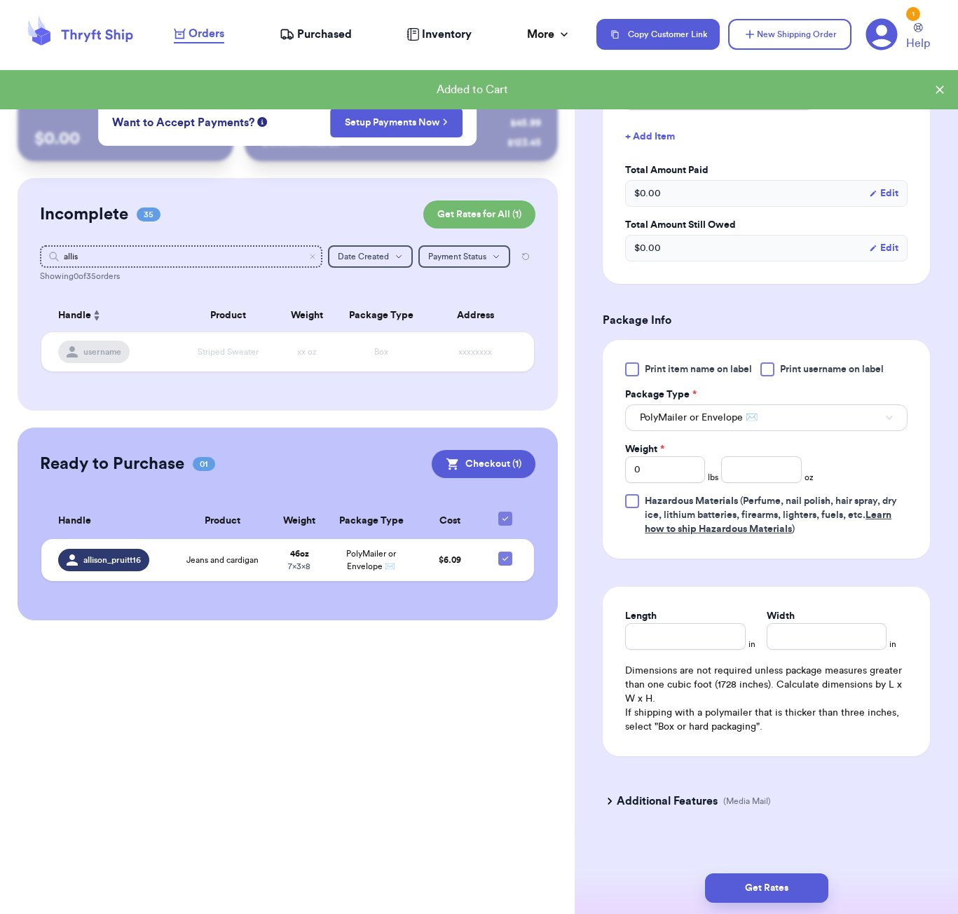
scroll to position [378, 0]
click at [490, 470] on button "Checkout ( 1 )" at bounding box center [484, 464] width 104 height 28
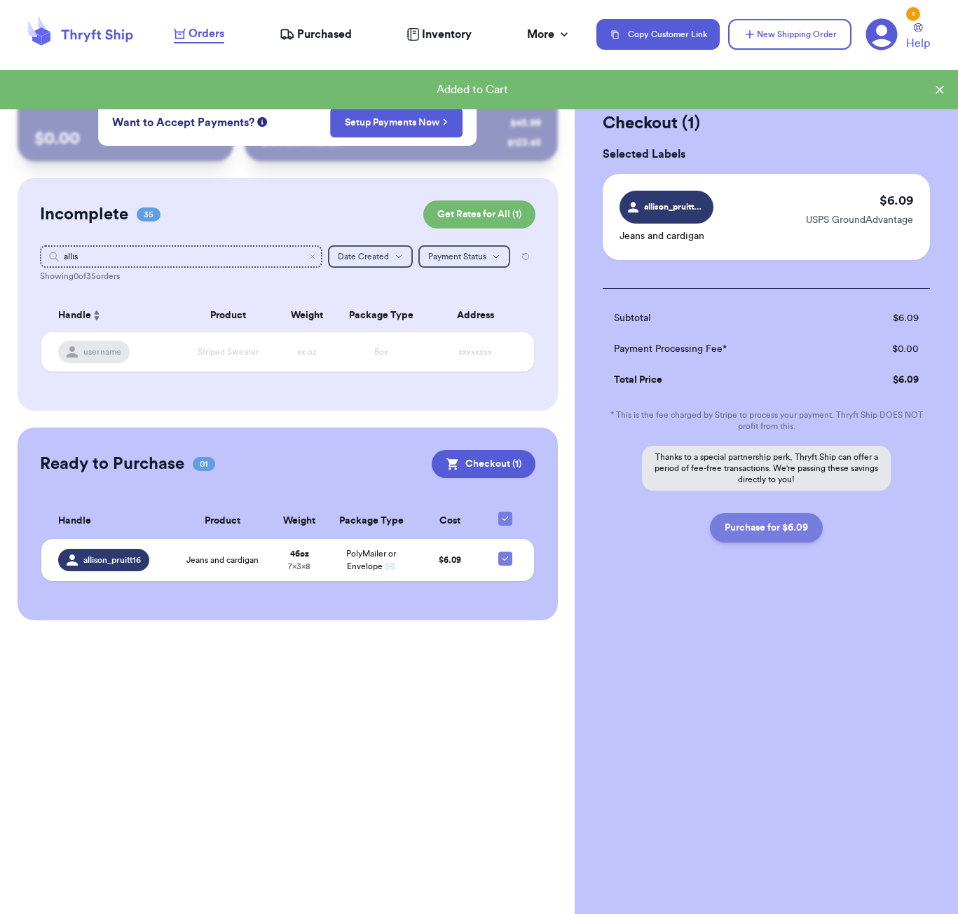
click at [767, 535] on button "Purchase for $6.09" at bounding box center [766, 527] width 113 height 29
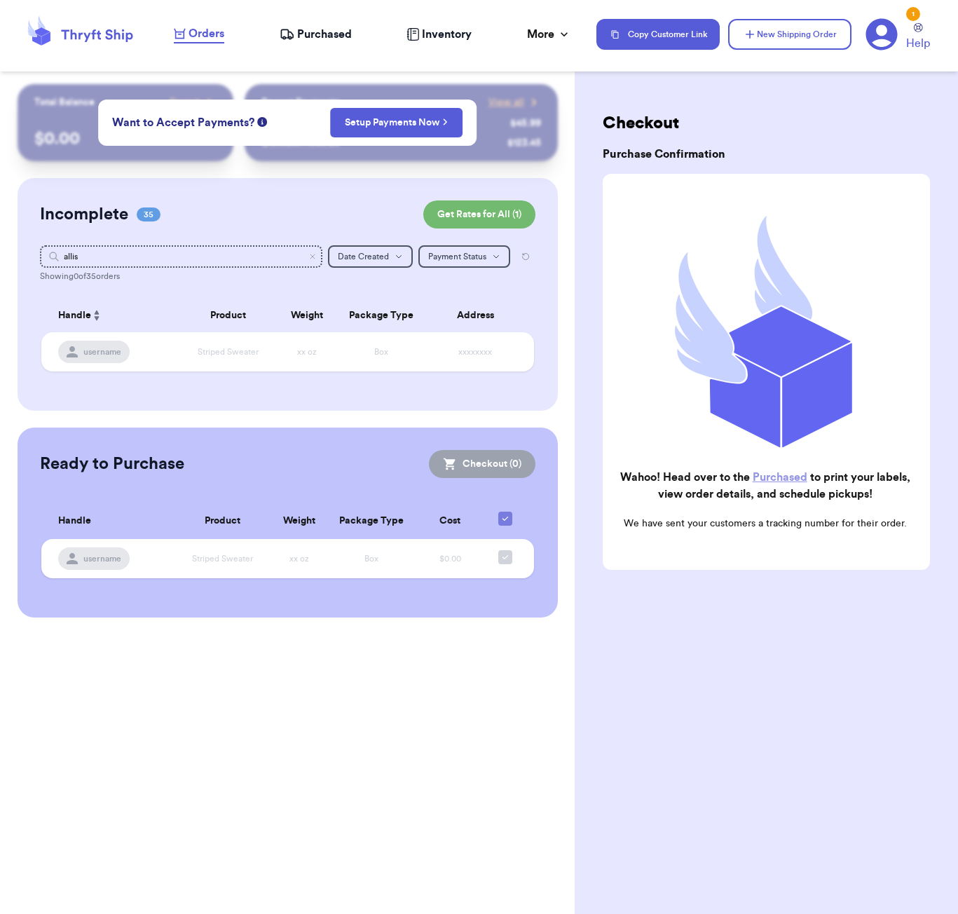
click at [310, 36] on span "Purchased" at bounding box center [324, 34] width 55 height 17
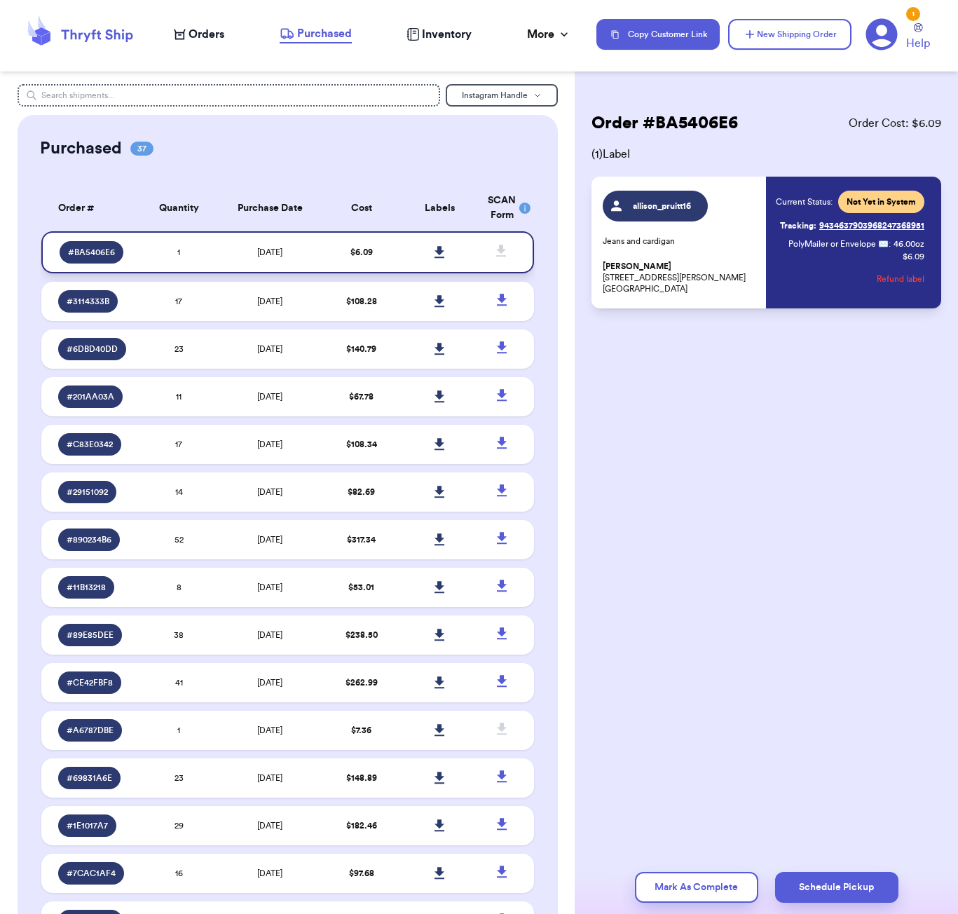
click at [437, 258] on icon at bounding box center [439, 252] width 11 height 13
